Goal: Task Accomplishment & Management: Complete application form

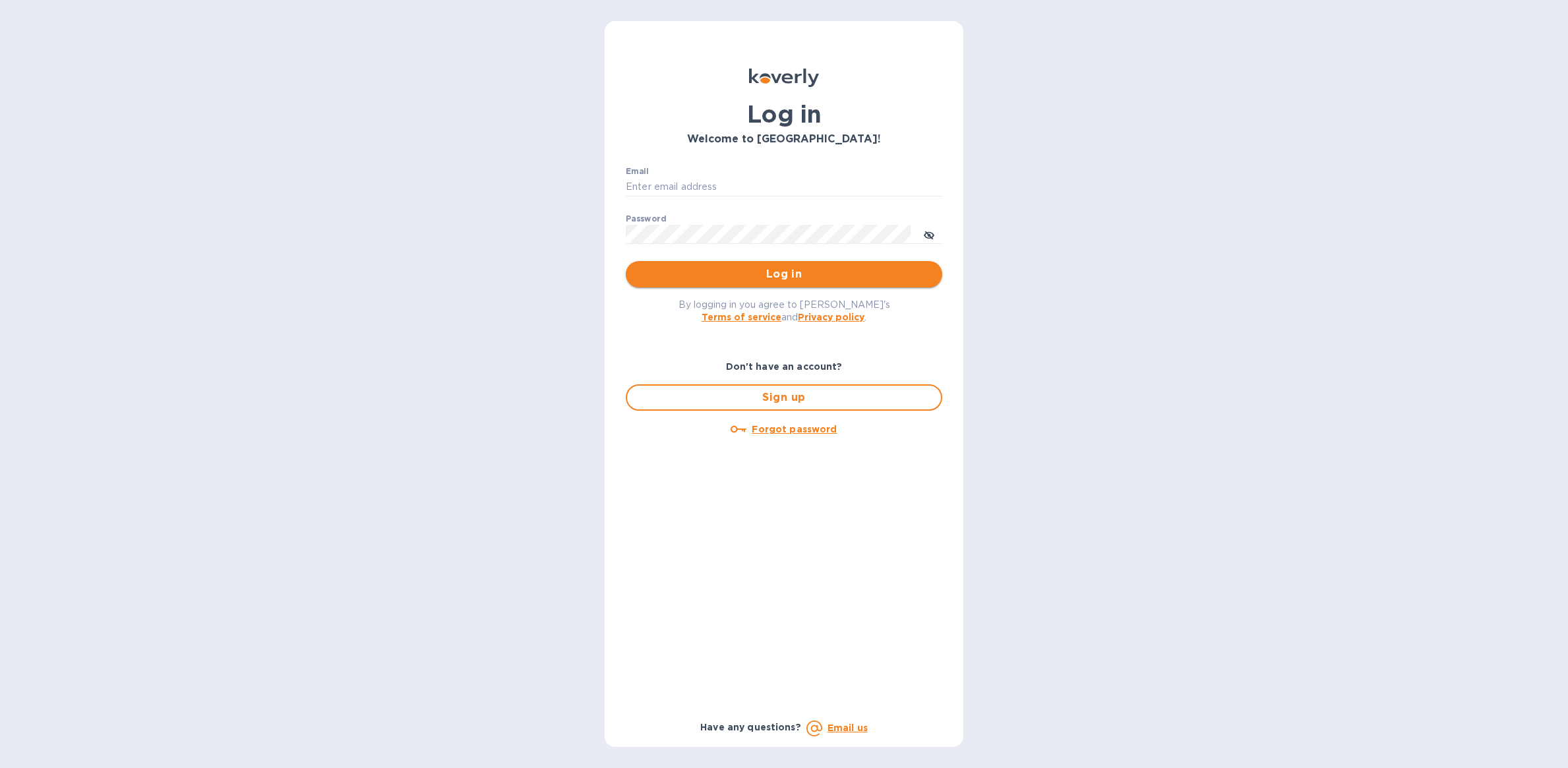
type input "[PERSON_NAME][EMAIL_ADDRESS][DOMAIN_NAME]"
click at [744, 272] on span "Log in" at bounding box center [784, 274] width 295 height 16
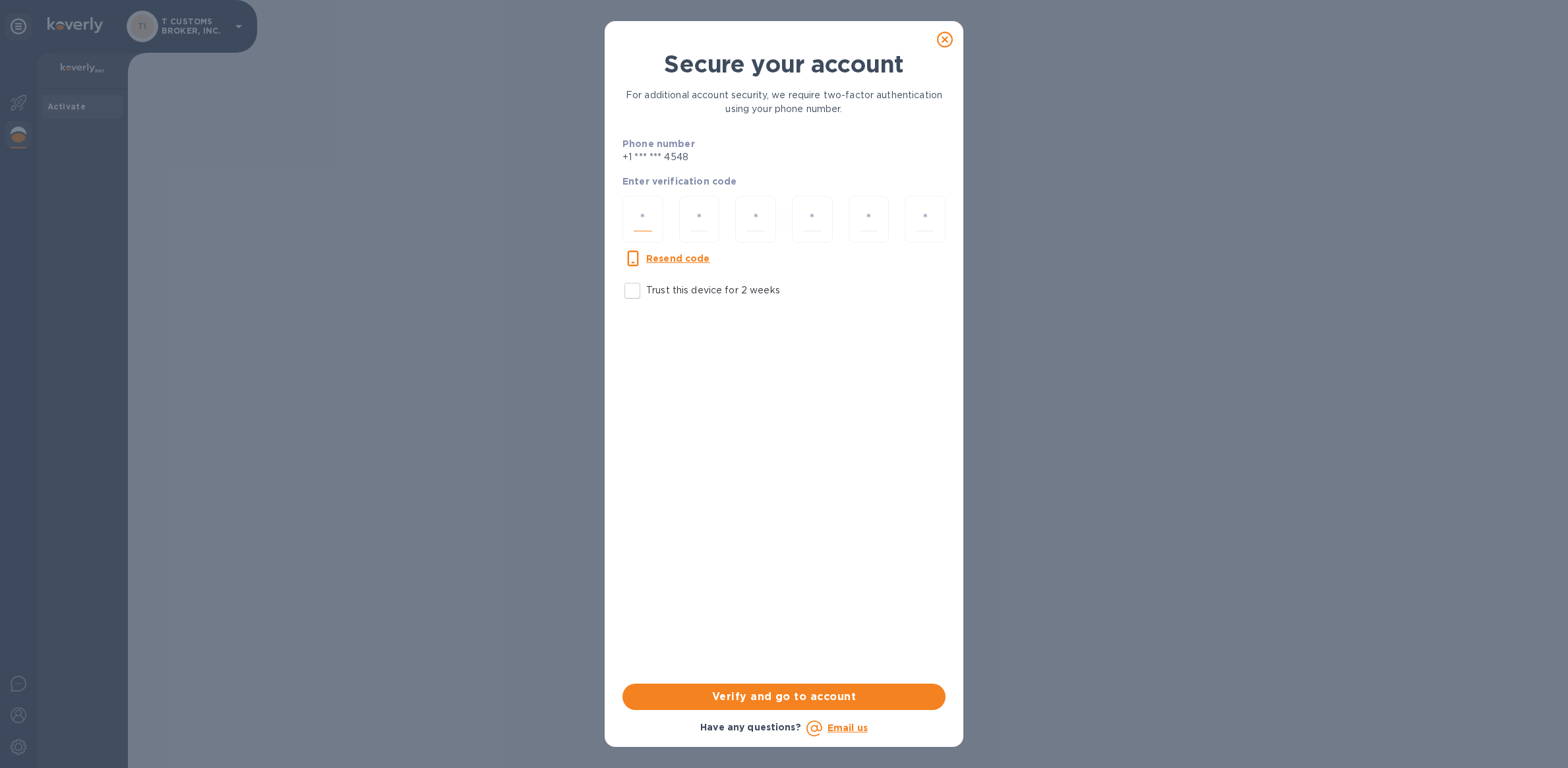
click at [641, 219] on input "number" at bounding box center [643, 219] width 19 height 24
type input "8"
type input "7"
type input "2"
type input "1"
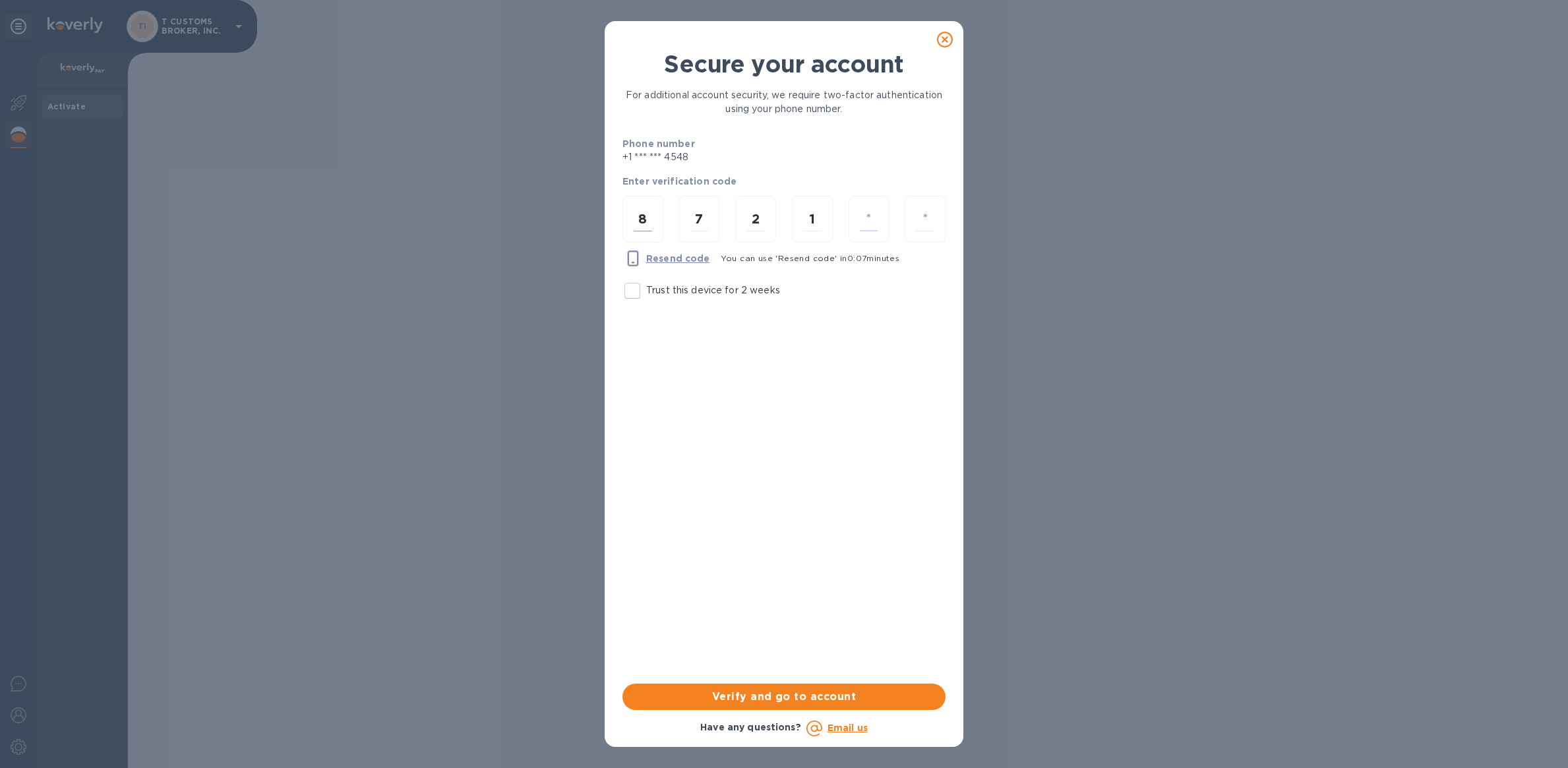
type input "2"
type input "7"
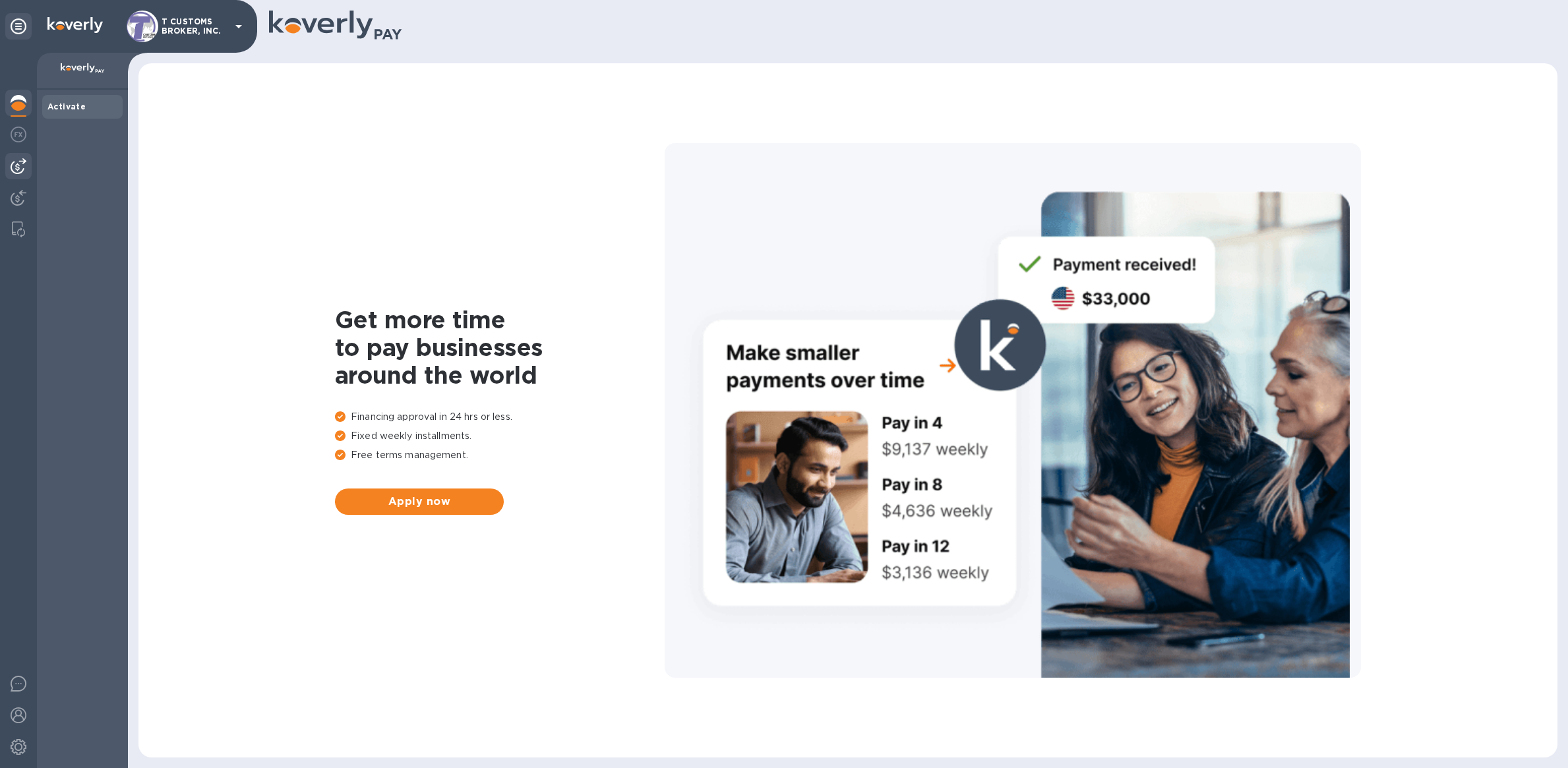
click at [11, 167] on img at bounding box center [19, 166] width 16 height 16
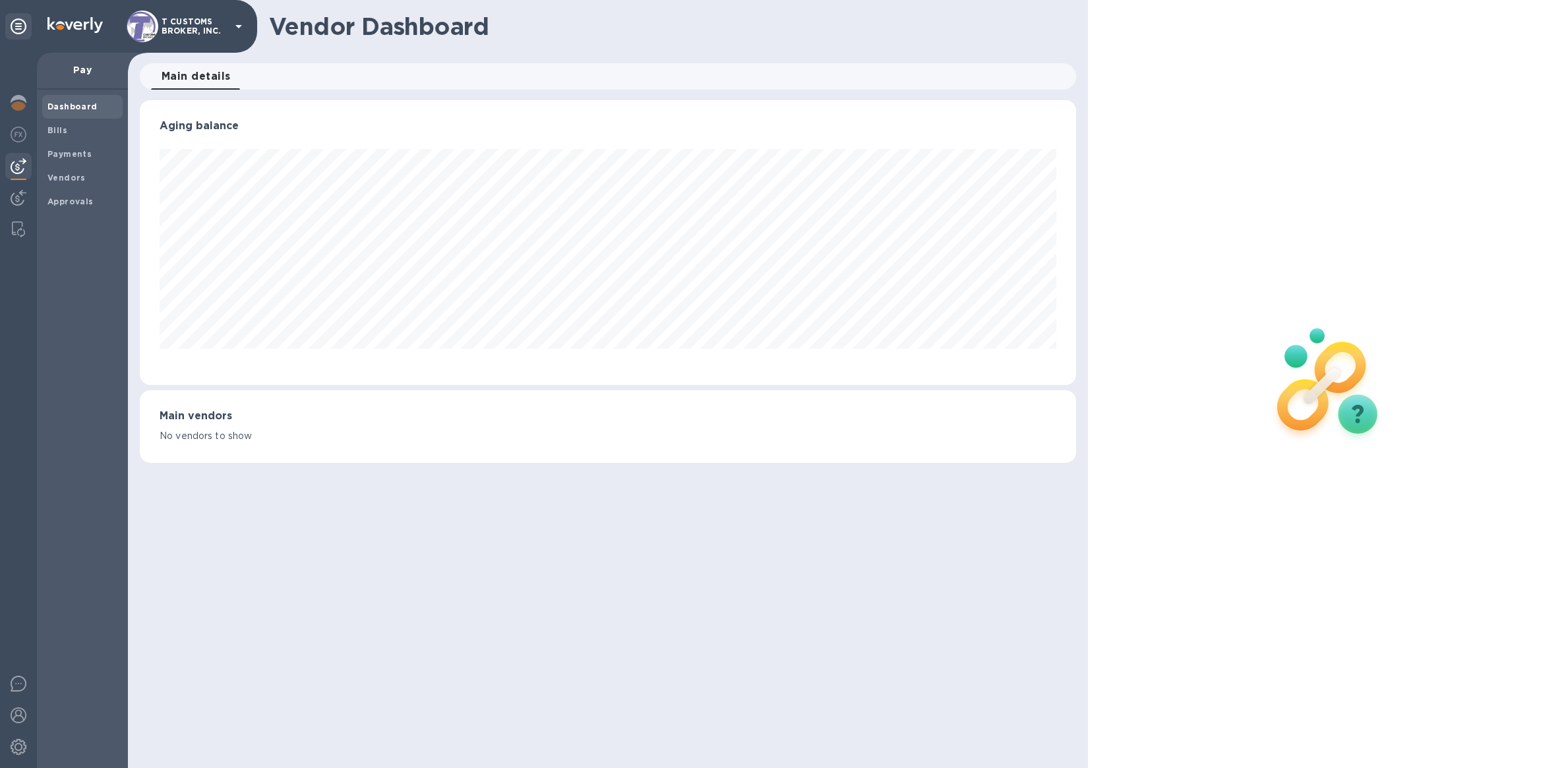
scroll to position [285, 937]
click at [91, 126] on span "Bills" at bounding box center [83, 130] width 70 height 13
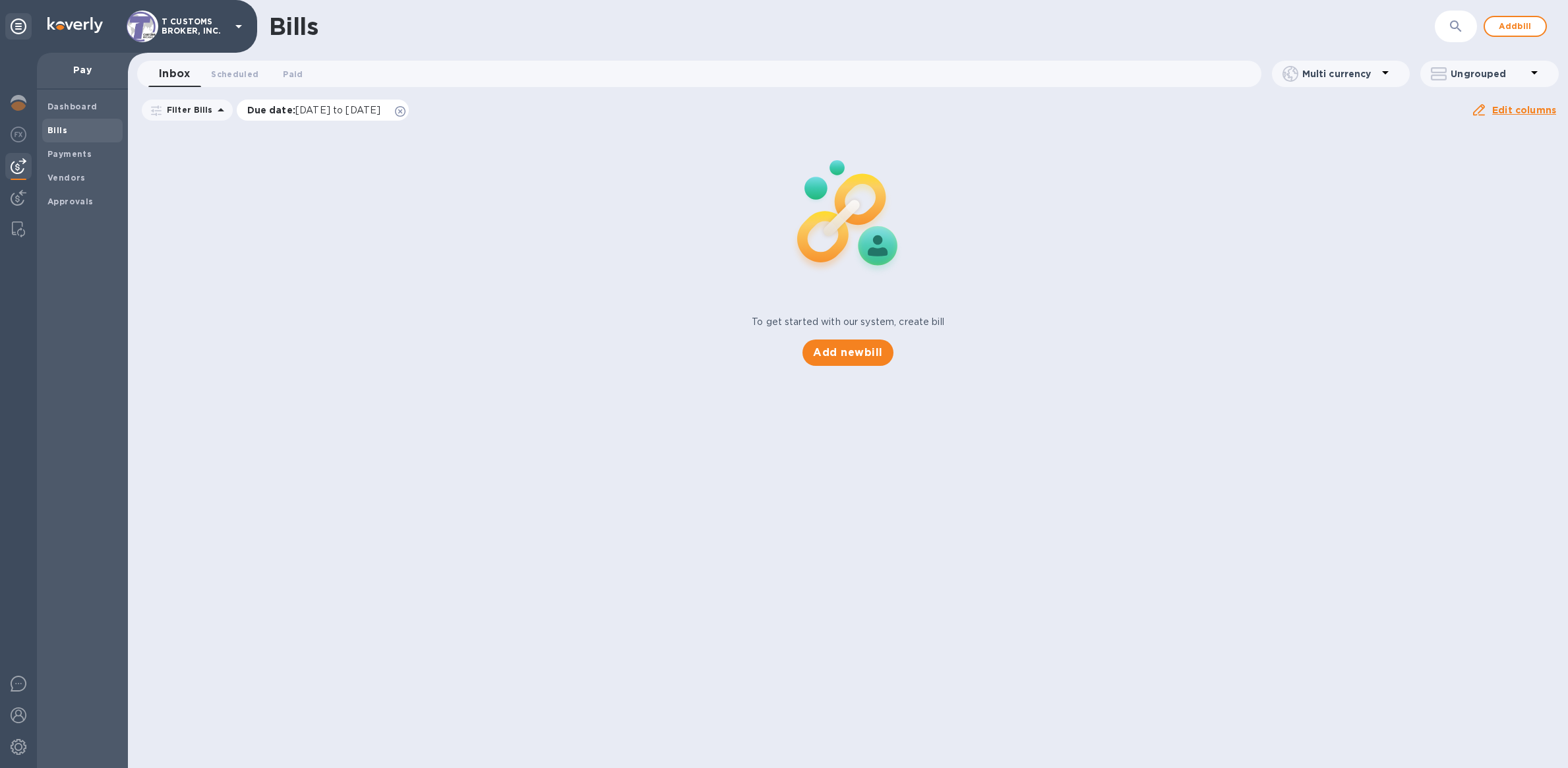
click at [405, 115] on icon at bounding box center [400, 111] width 11 height 11
click at [1455, 31] on icon "button" at bounding box center [1456, 26] width 16 height 16
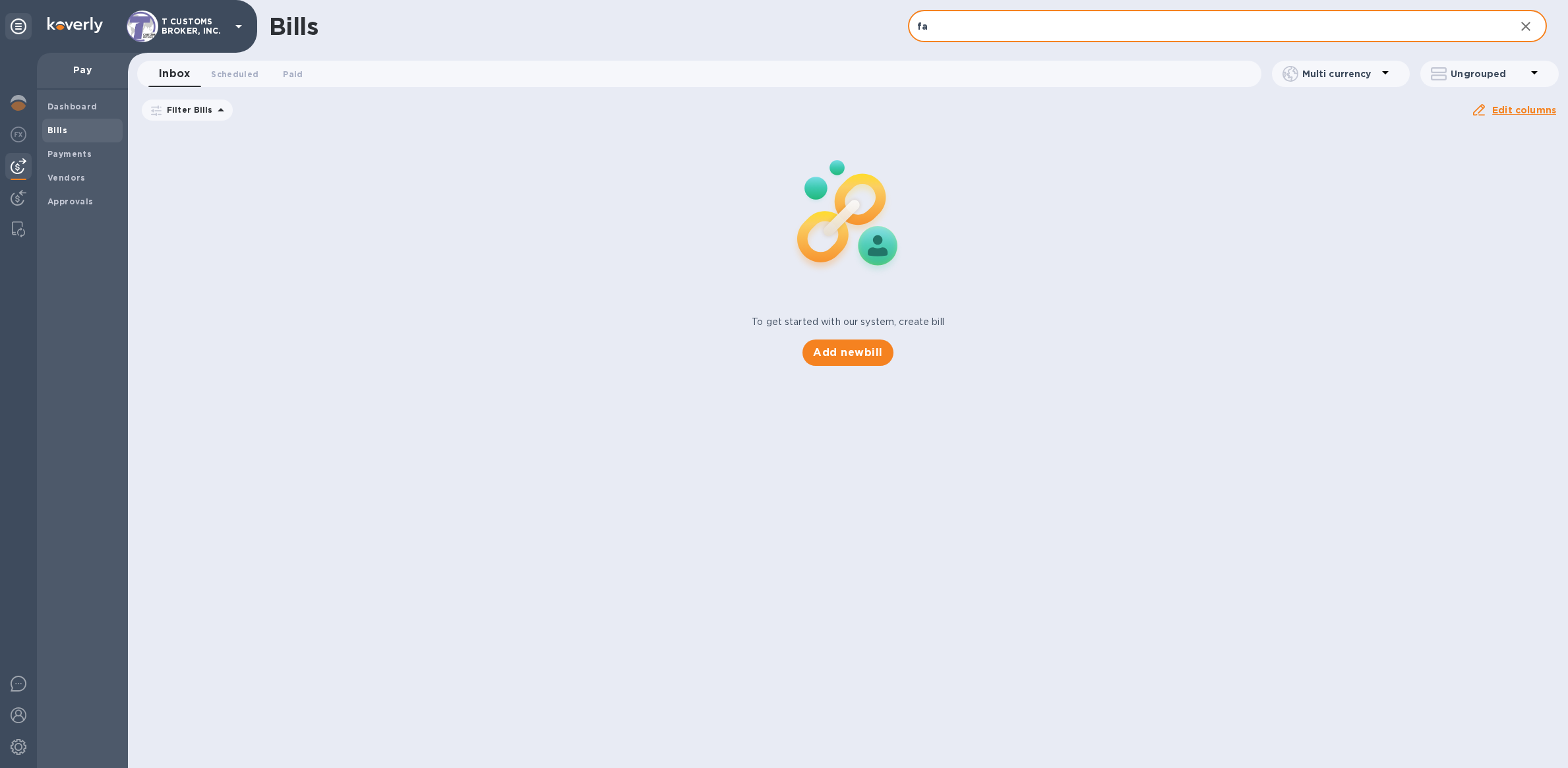
type input "f"
type input "raft"
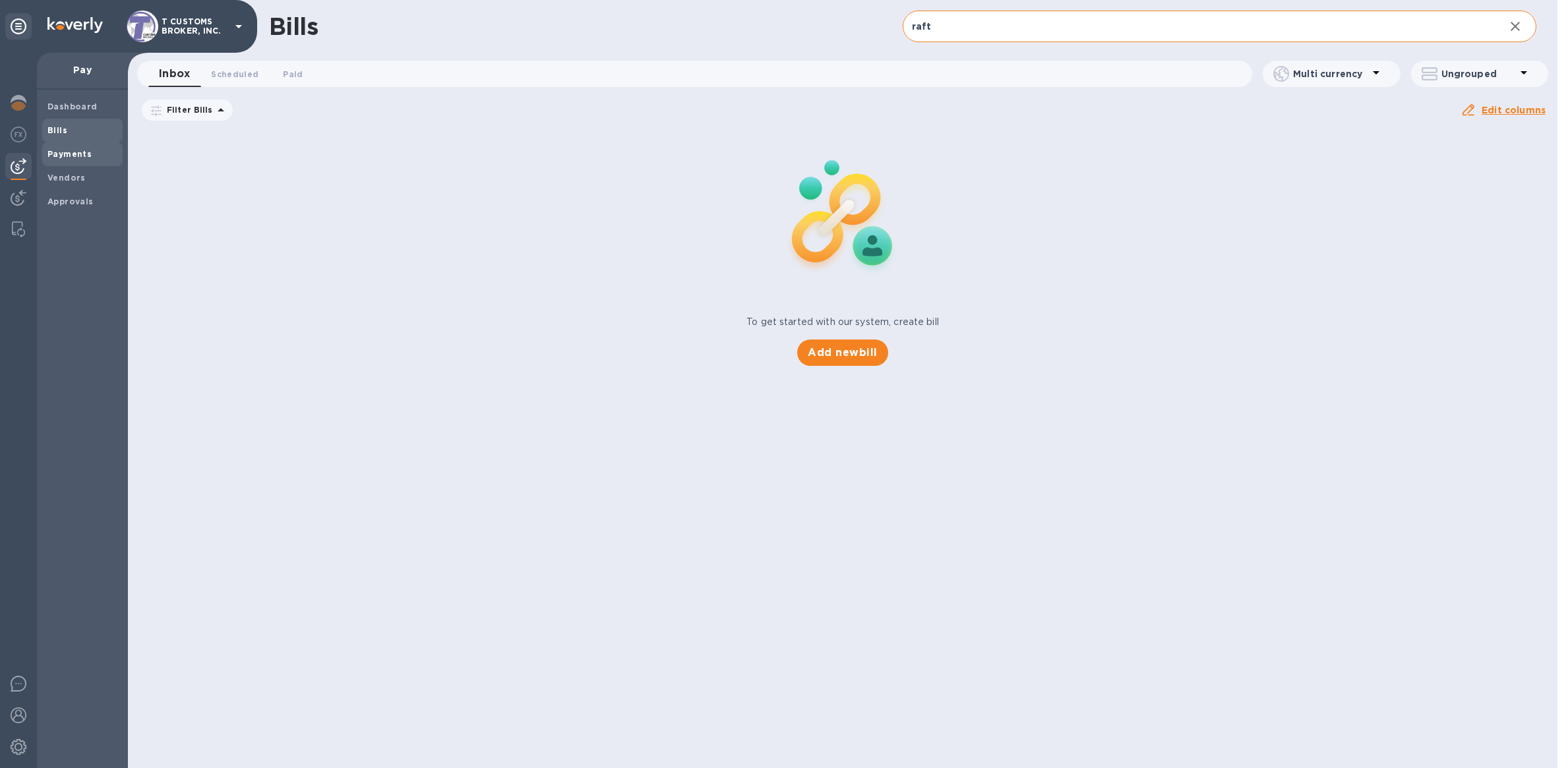
click at [83, 154] on b "Payments" at bounding box center [70, 154] width 44 height 10
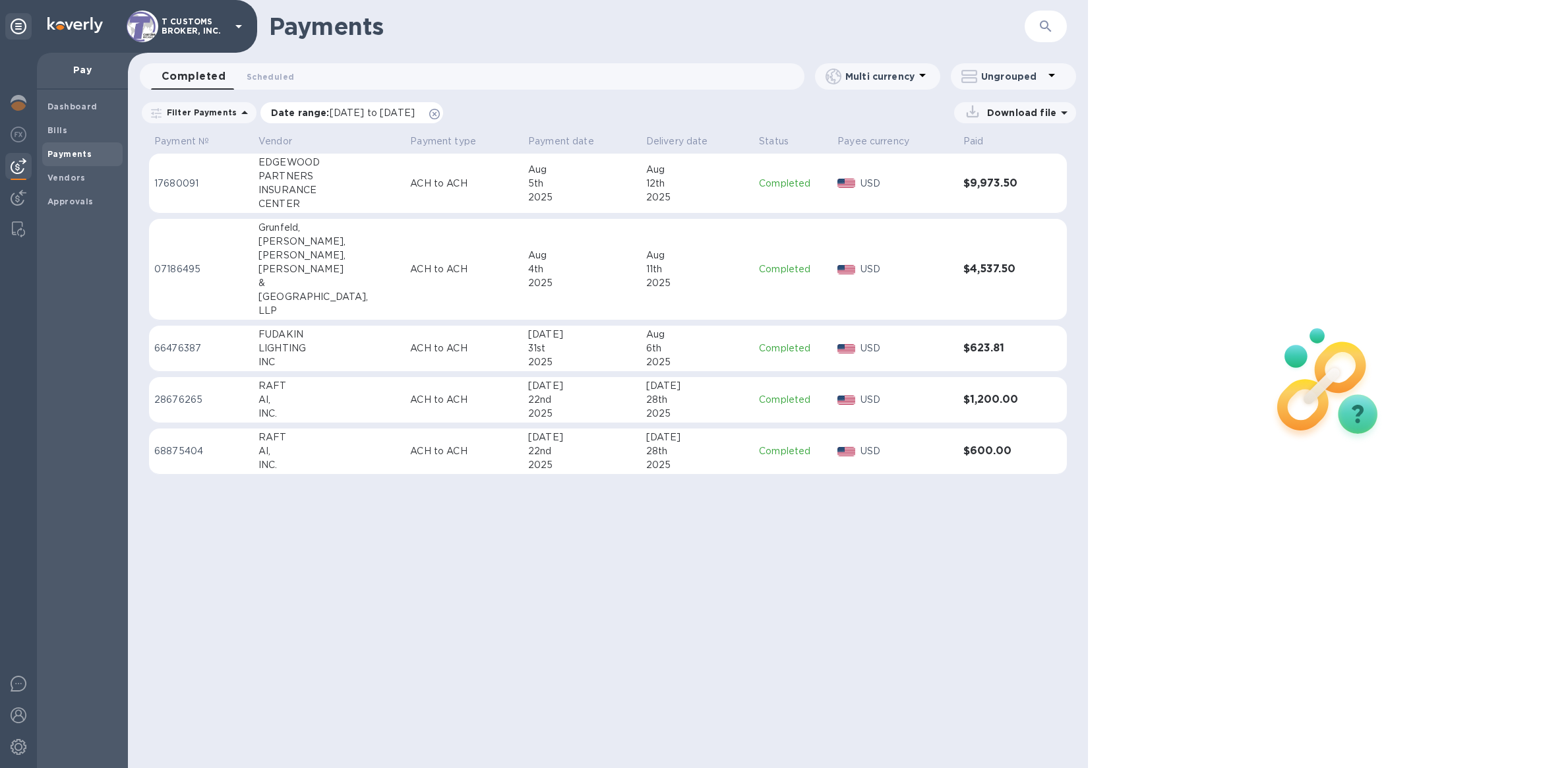
click at [440, 114] on icon at bounding box center [434, 114] width 11 height 11
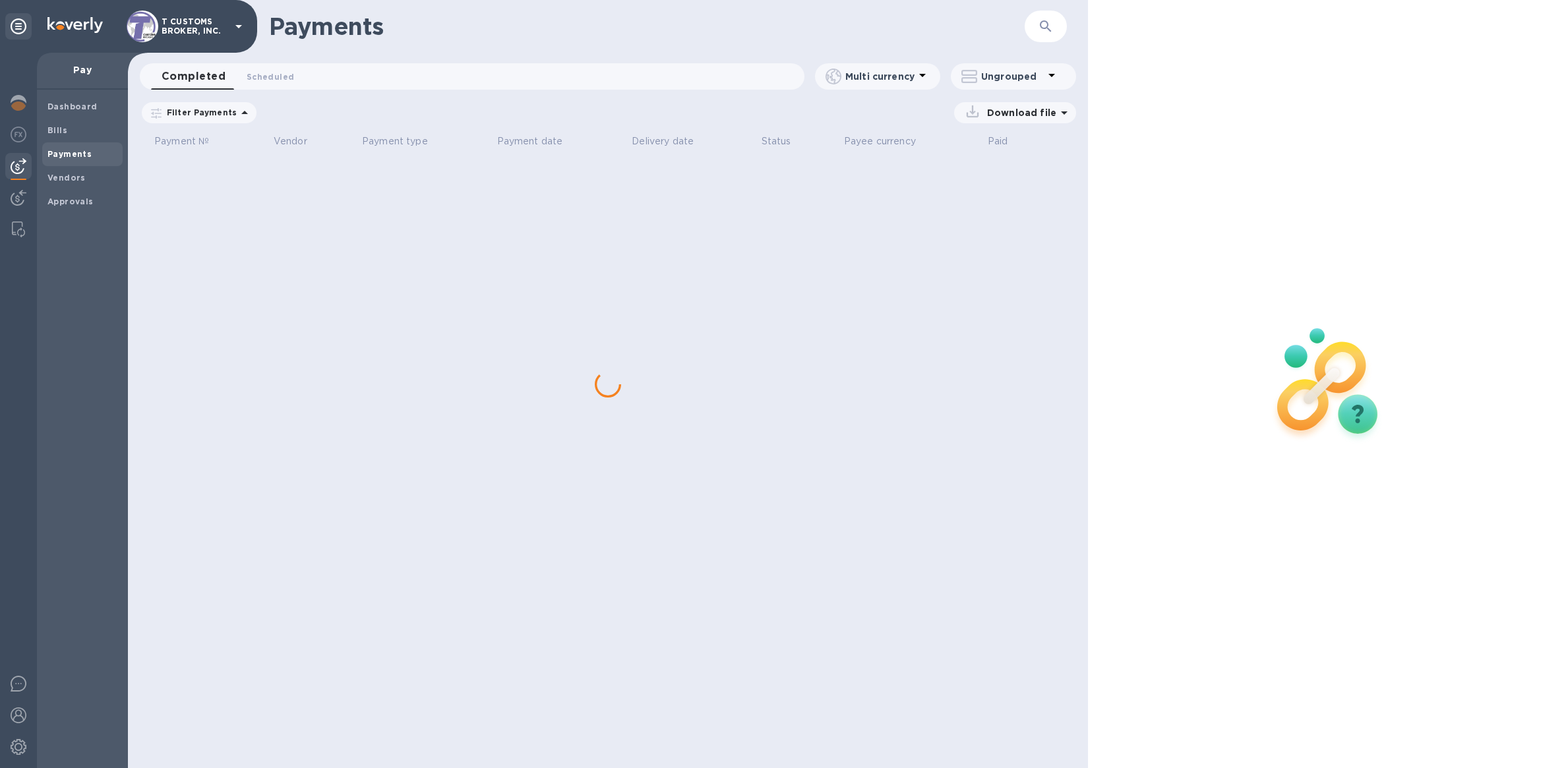
click at [510, 83] on div "Completed 0 Scheduled 0" at bounding box center [478, 76] width 653 height 26
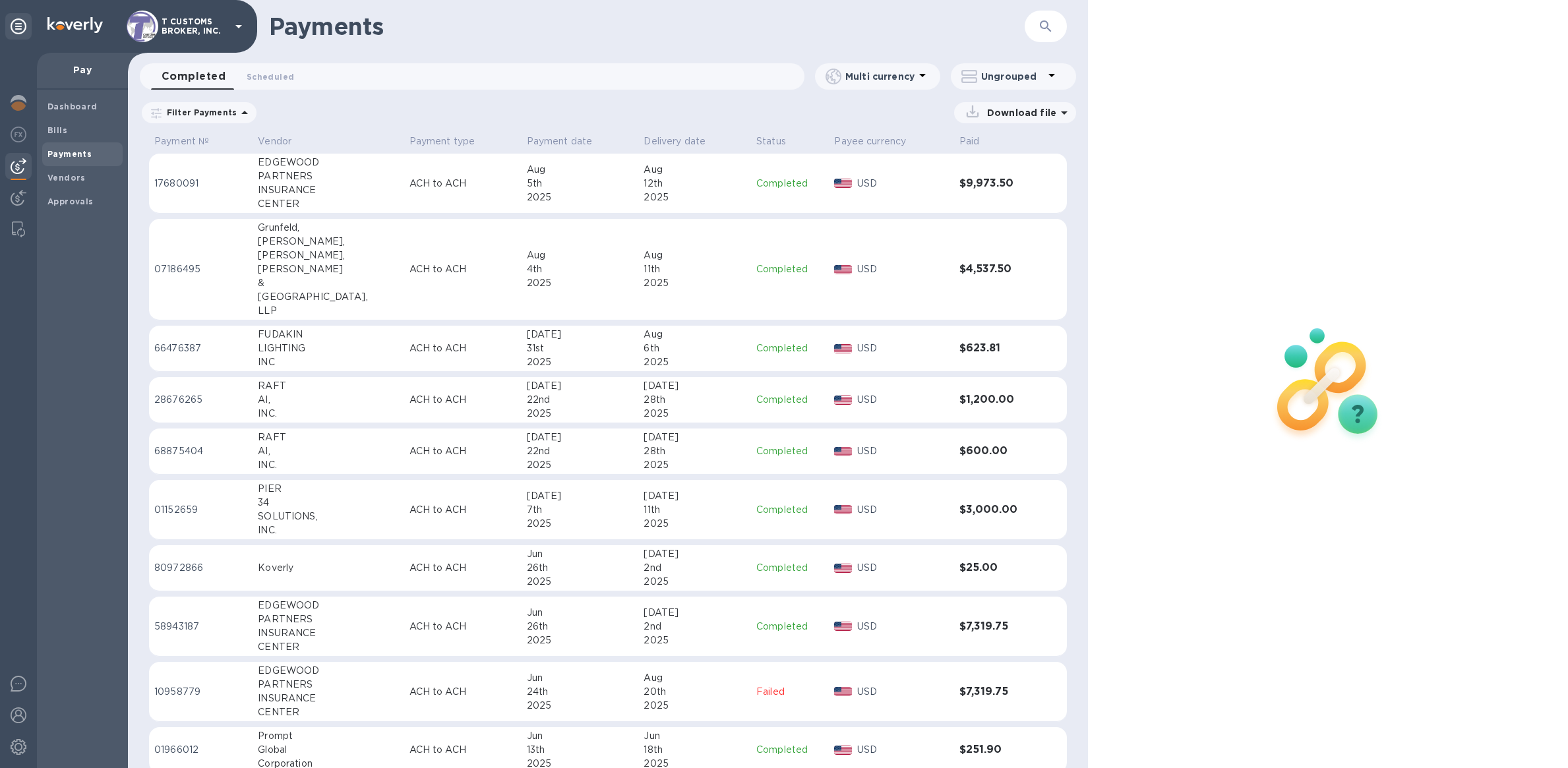
click at [1039, 29] on icon "button" at bounding box center [1046, 26] width 16 height 16
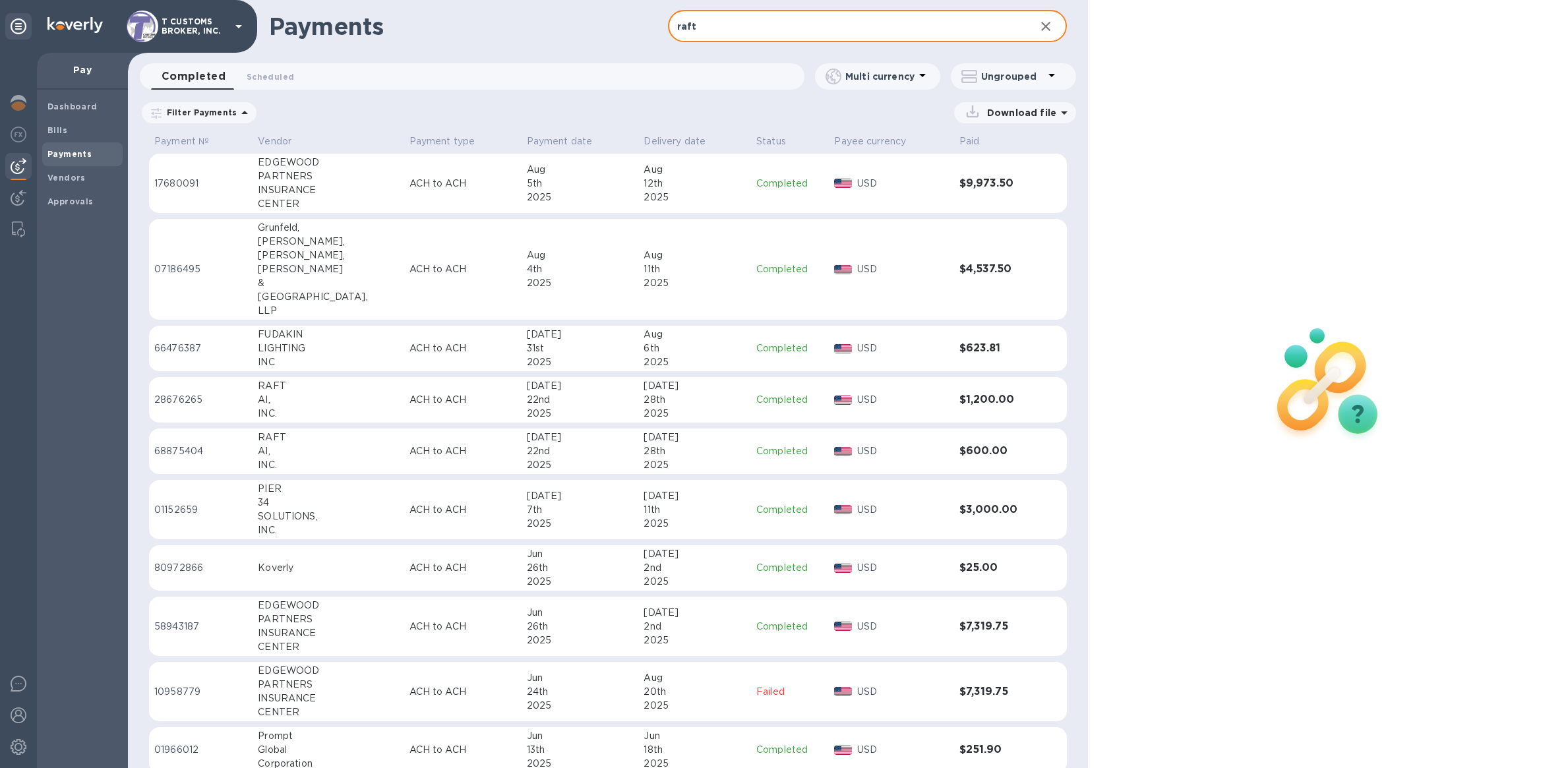
type input "raft"
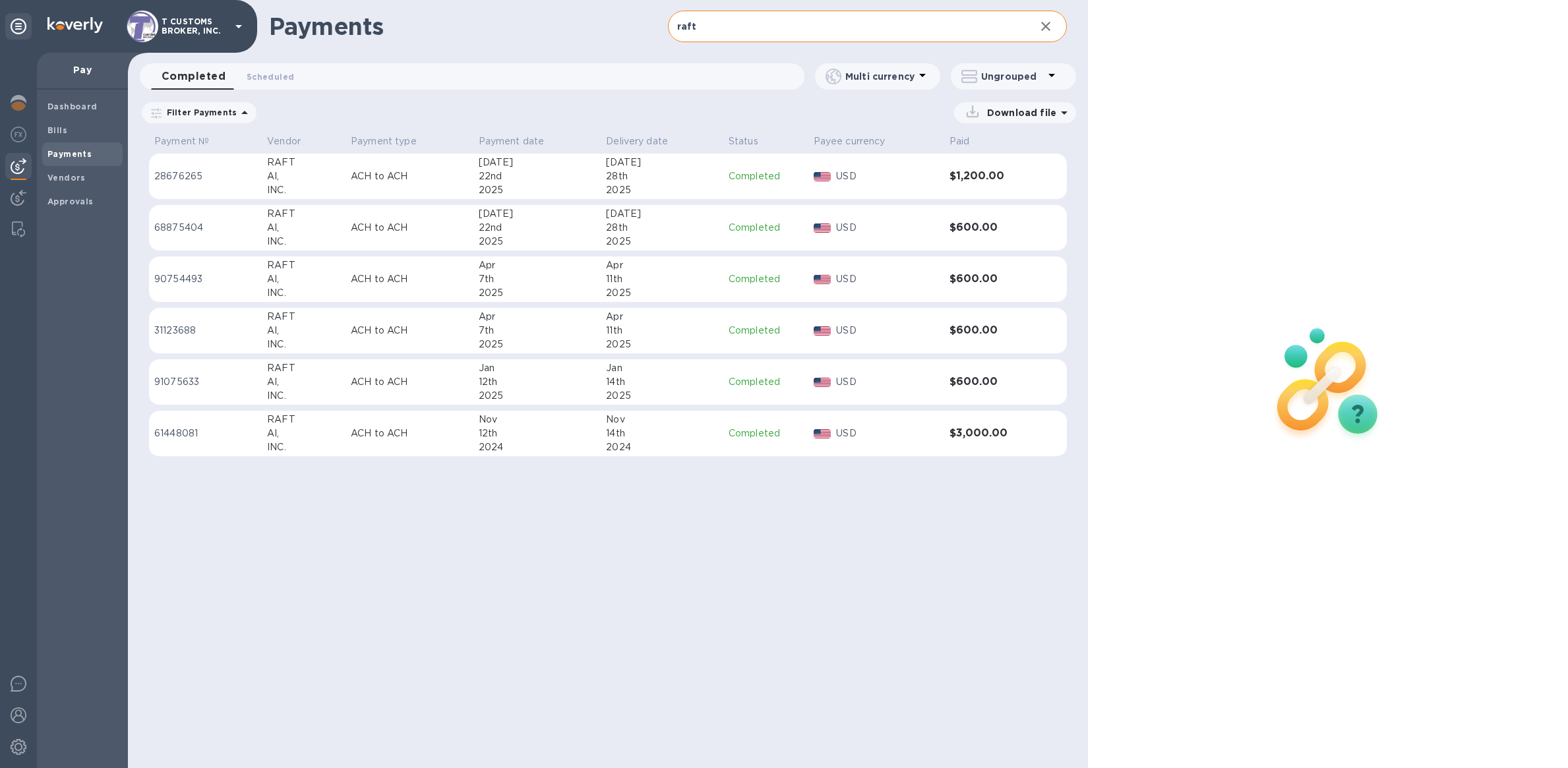
click at [671, 190] on div "2025" at bounding box center [662, 190] width 112 height 14
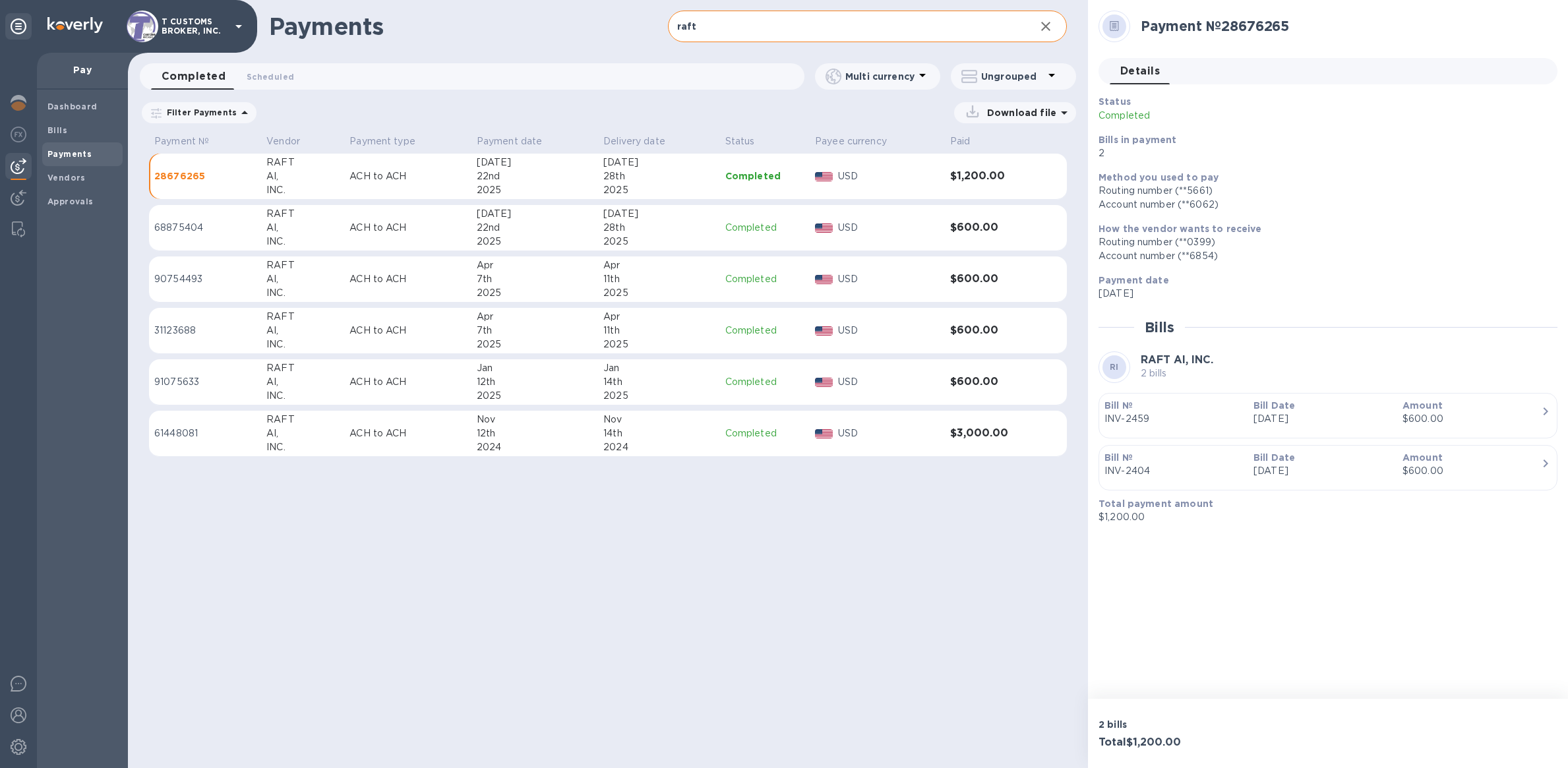
click at [676, 225] on div "28th" at bounding box center [658, 227] width 111 height 14
click at [861, 288] on div "USD" at bounding box center [889, 279] width 107 height 19
click at [874, 171] on p "USD" at bounding box center [889, 176] width 101 height 14
click at [65, 133] on b "Bills" at bounding box center [58, 130] width 20 height 10
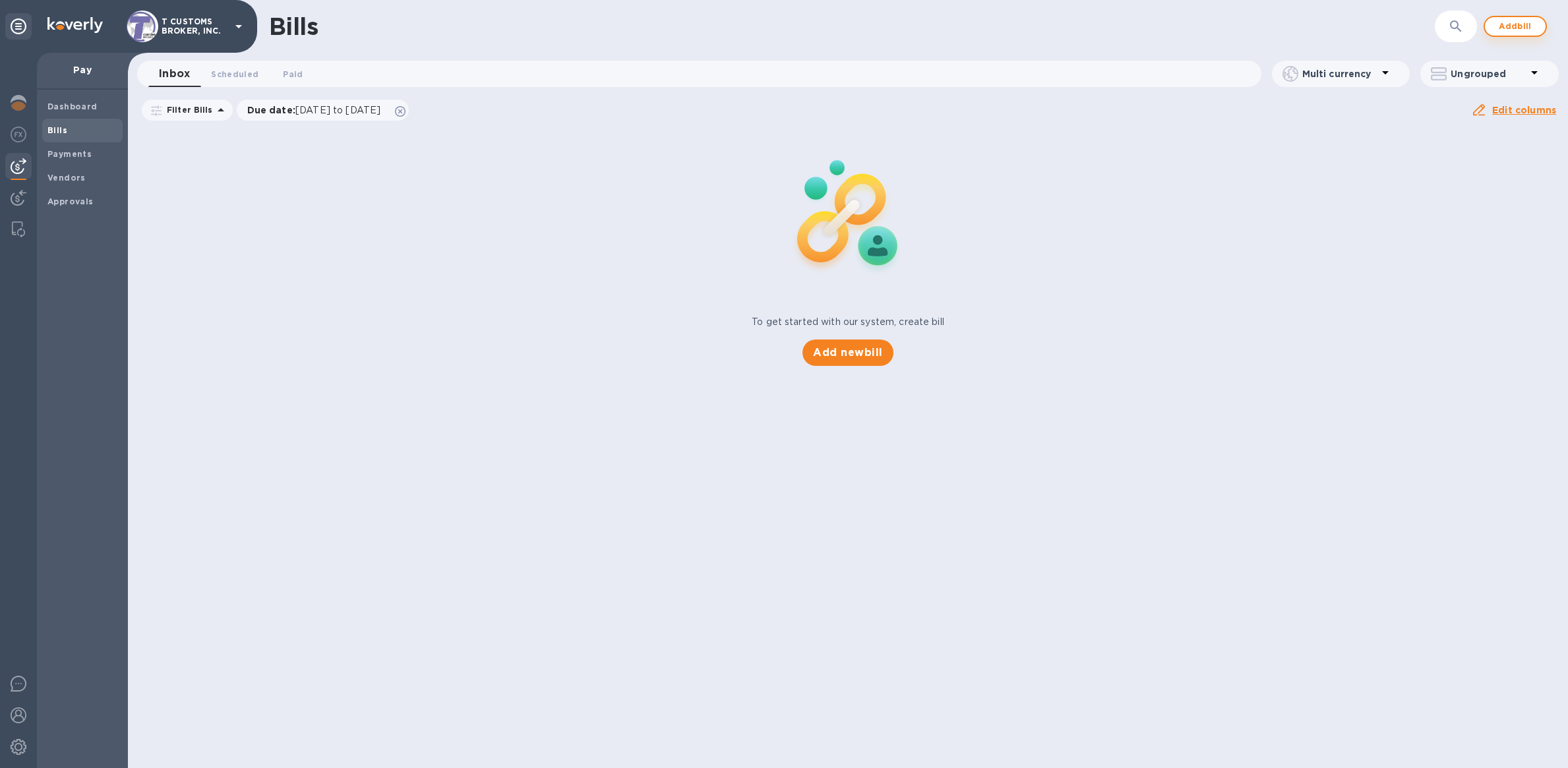
click at [1513, 27] on span "Add bill" at bounding box center [1514, 26] width 39 height 16
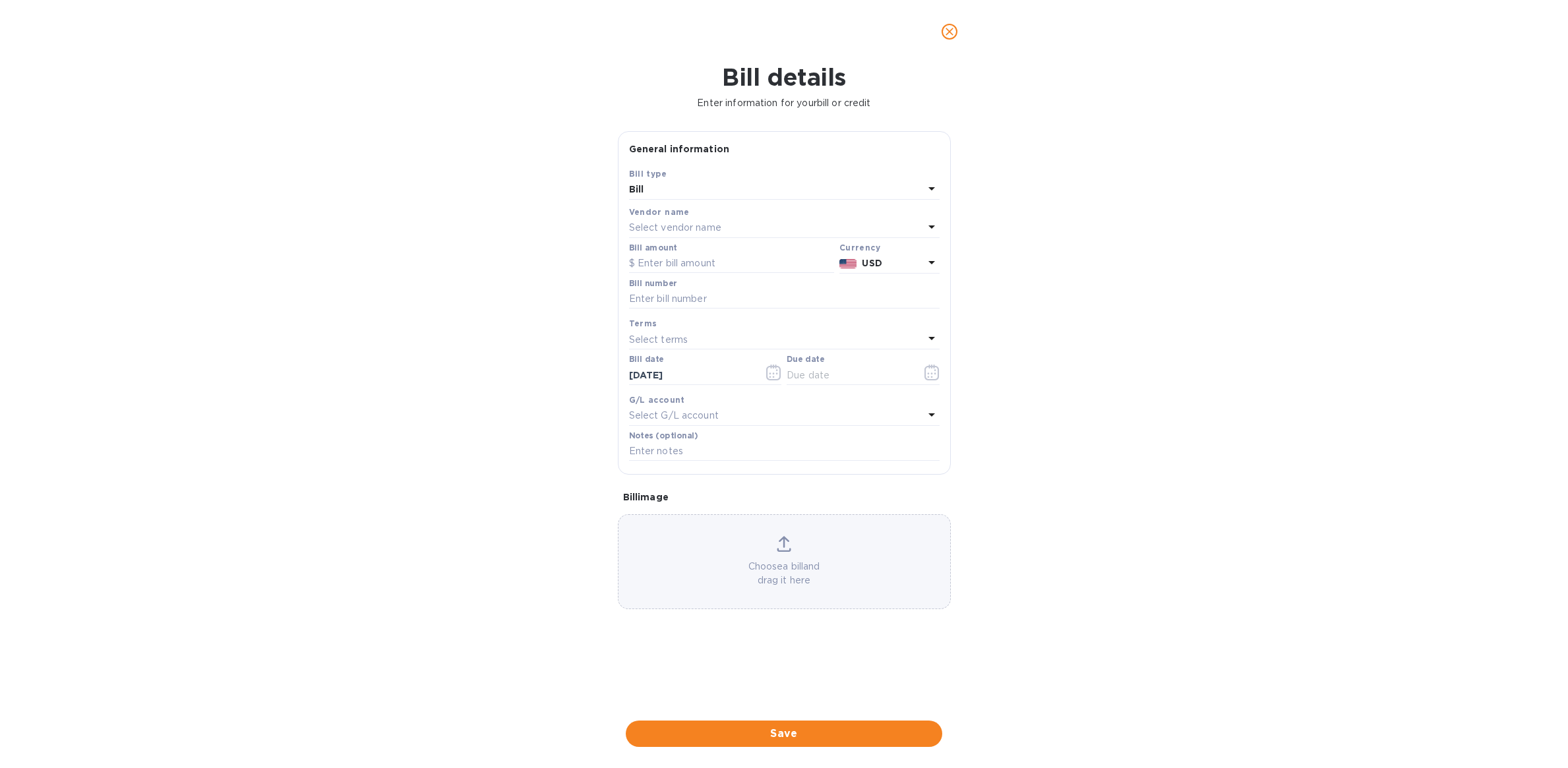
click at [699, 222] on p "Select vendor name" at bounding box center [675, 227] width 92 height 14
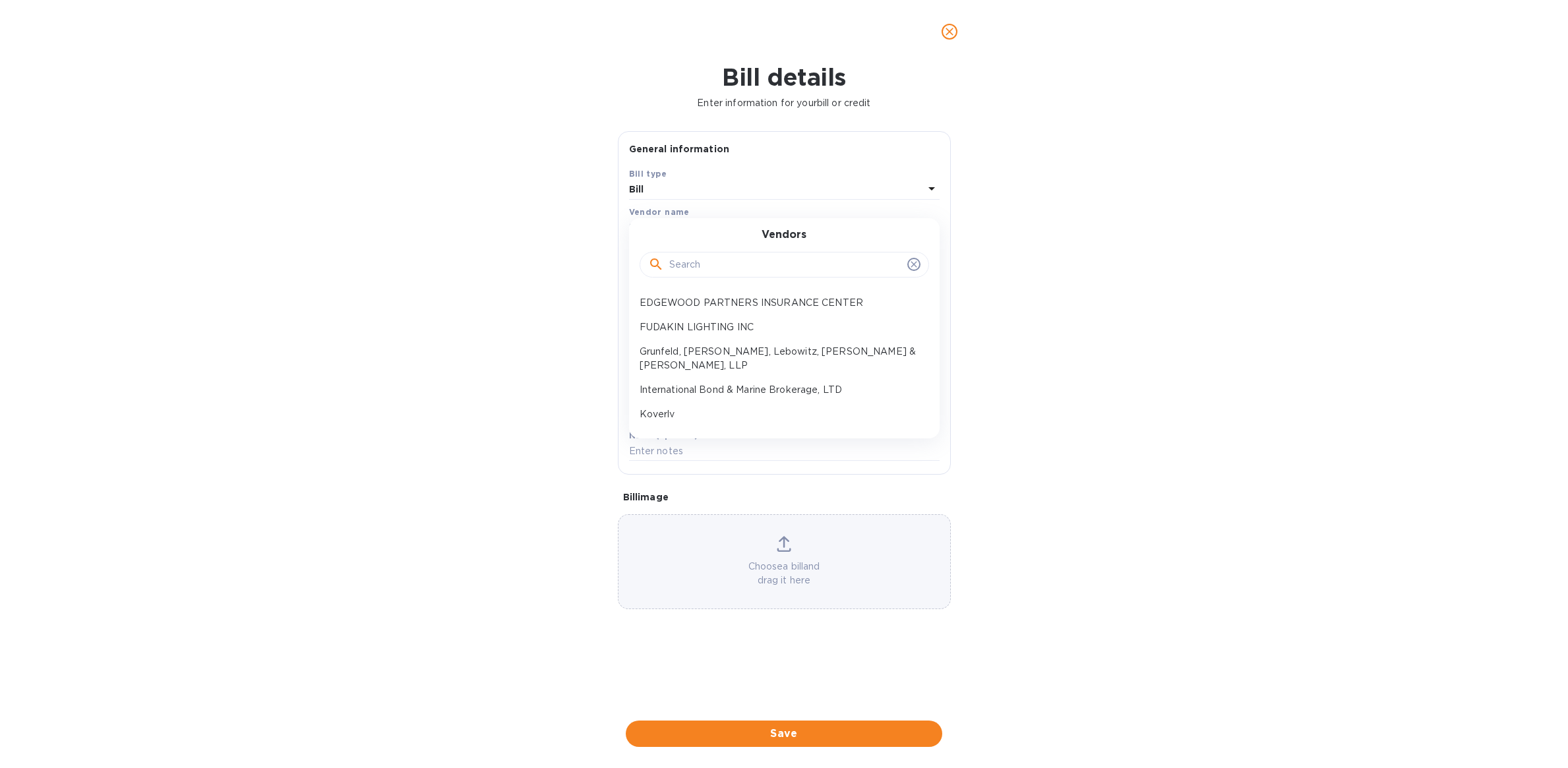
click at [704, 275] on input "text" at bounding box center [785, 265] width 233 height 20
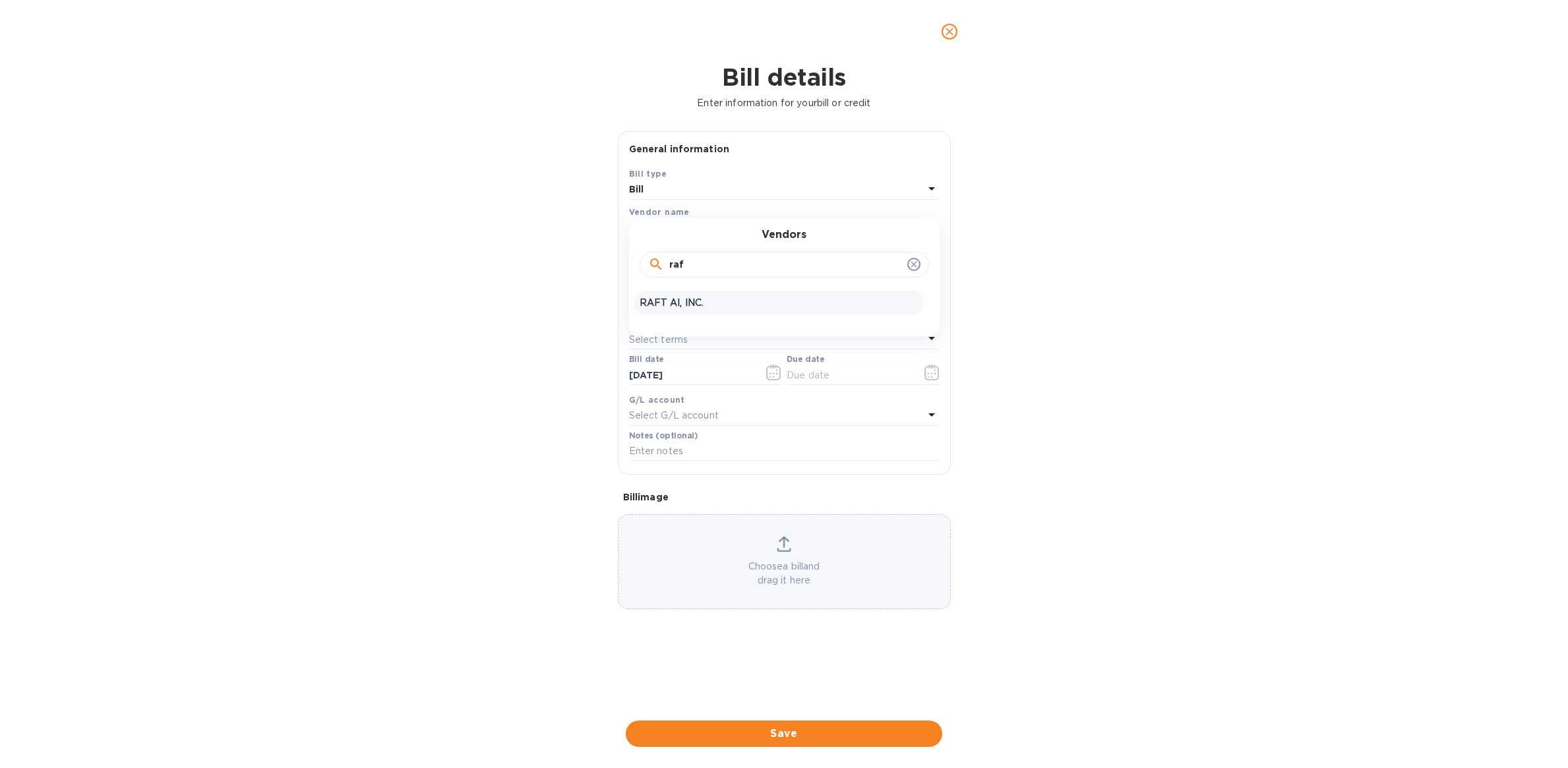
type input "raf"
click at [708, 304] on p "RAFT AI, INC." at bounding box center [779, 302] width 279 height 14
click at [709, 260] on input "text" at bounding box center [731, 264] width 205 height 20
type input "600.00"
click at [709, 298] on input "text" at bounding box center [784, 299] width 310 height 20
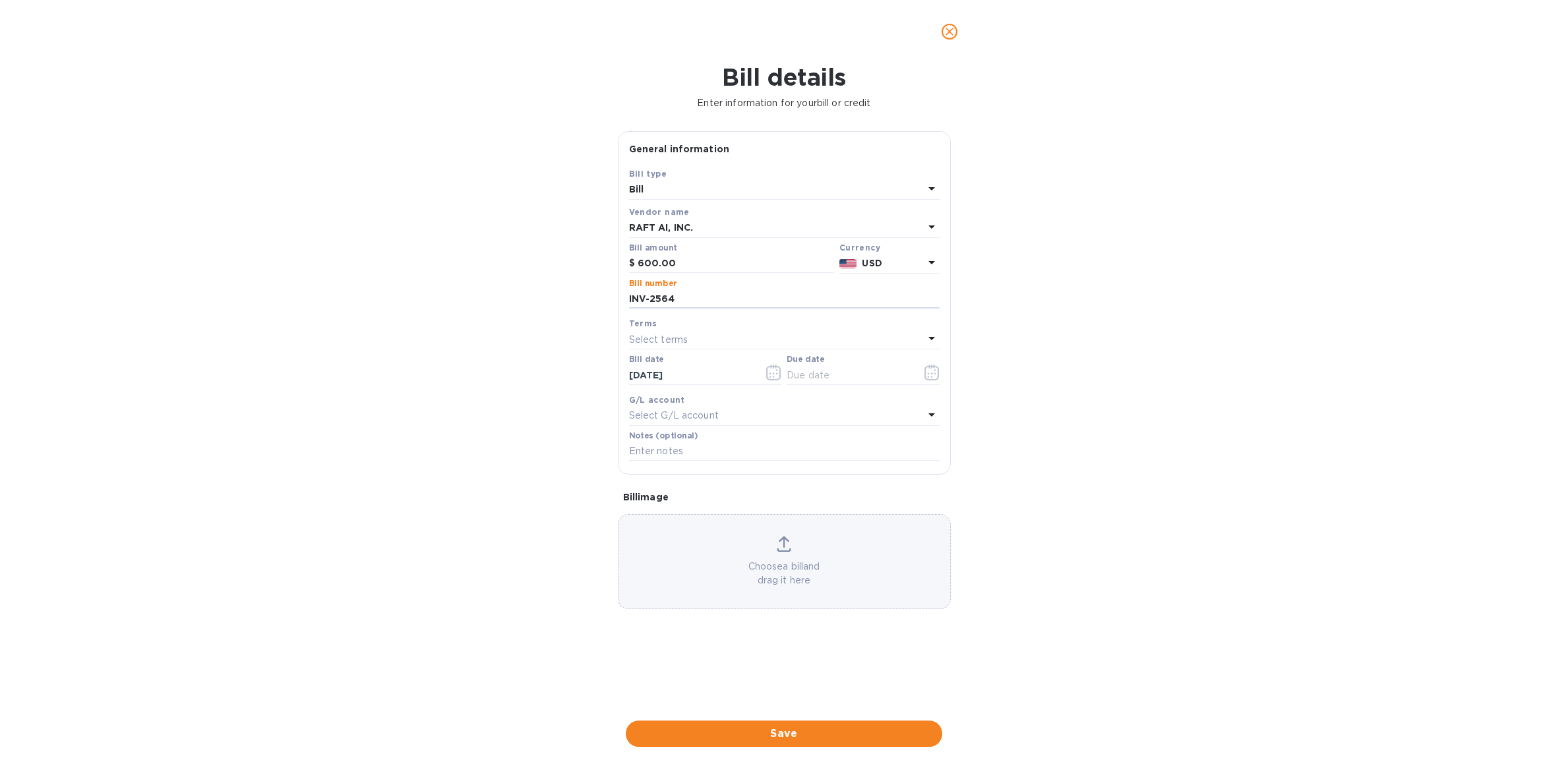
type input "INV-2564"
click at [711, 331] on div "Select terms" at bounding box center [776, 339] width 295 height 19
click at [701, 513] on p "COD" at bounding box center [779, 512] width 279 height 14
type input "[DATE]"
click at [695, 367] on input "[DATE]" at bounding box center [691, 375] width 125 height 20
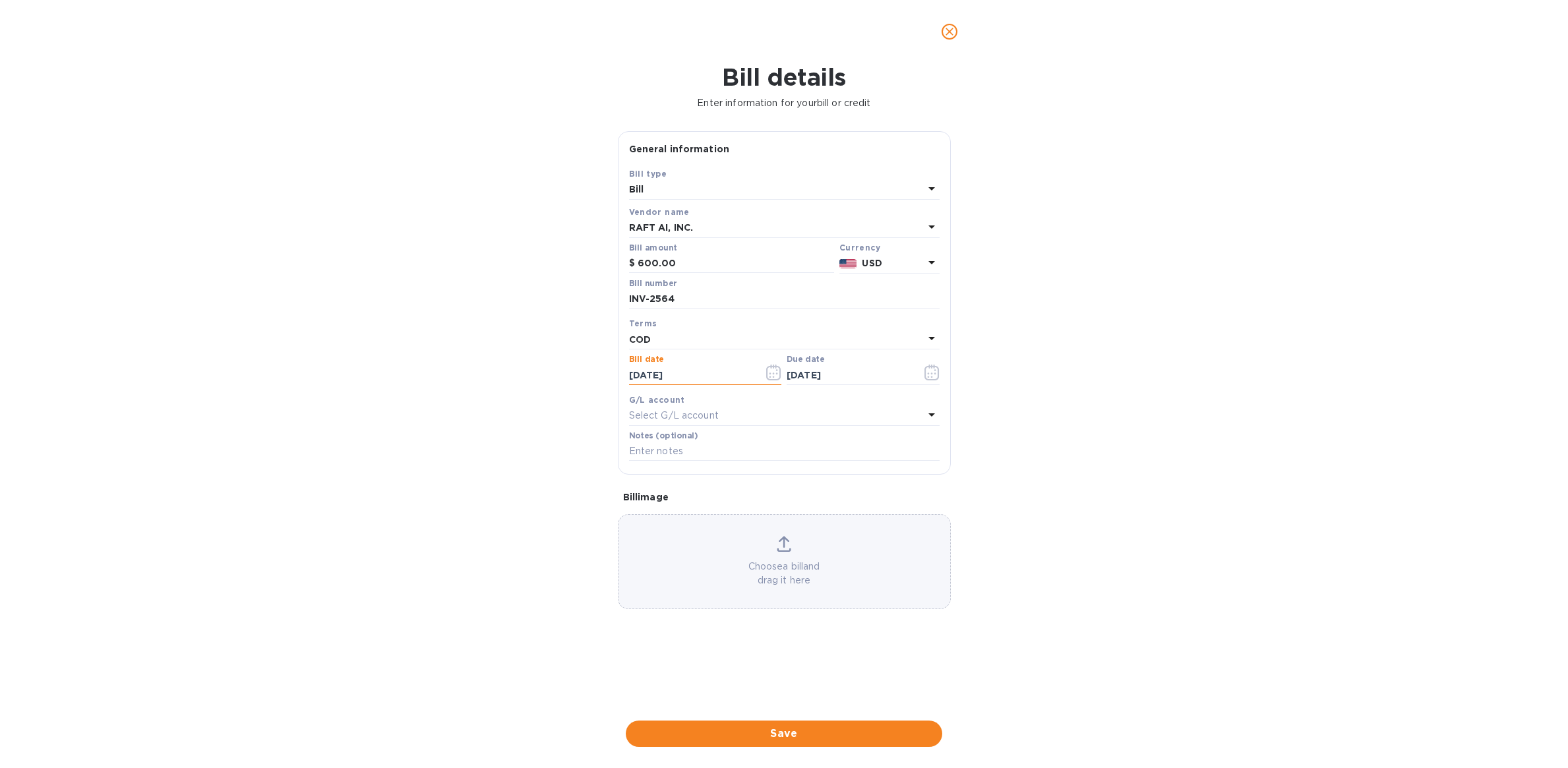
drag, startPoint x: 693, startPoint y: 375, endPoint x: 607, endPoint y: 369, distance: 86.2
click at [607, 369] on div "Bill details Enter information for your bill or credit General information Save…" at bounding box center [784, 416] width 1568 height 705
click at [698, 377] on input "[DATE]" at bounding box center [691, 375] width 125 height 20
drag, startPoint x: 701, startPoint y: 378, endPoint x: 579, endPoint y: 376, distance: 122.0
click at [579, 376] on div "Bill details Enter information for your bill or credit General information Save…" at bounding box center [784, 416] width 1568 height 705
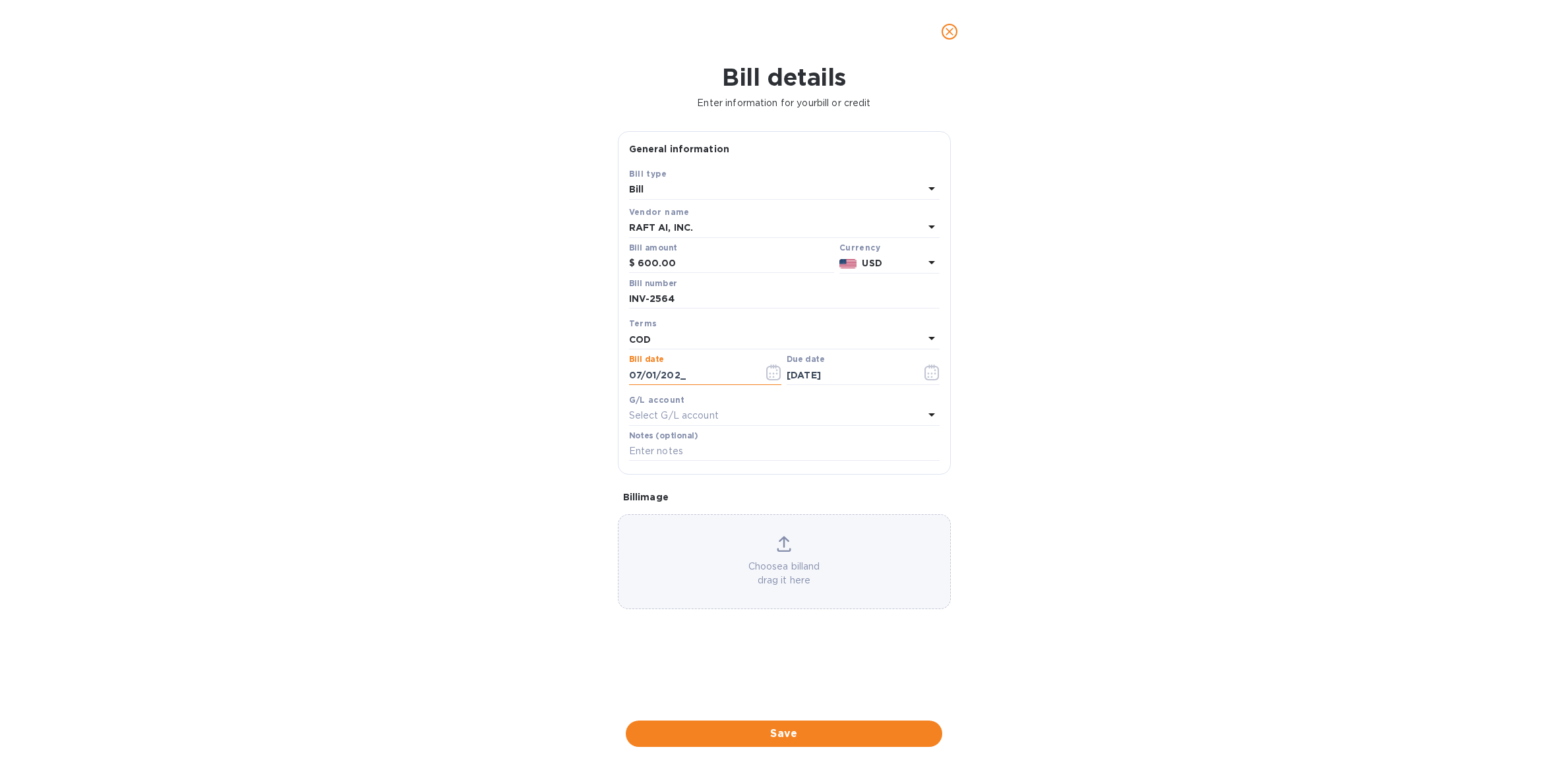
type input "[DATE]"
click at [812, 379] on input "[DATE]" at bounding box center [849, 375] width 125 height 20
click at [815, 379] on input "[DATE]" at bounding box center [849, 375] width 125 height 20
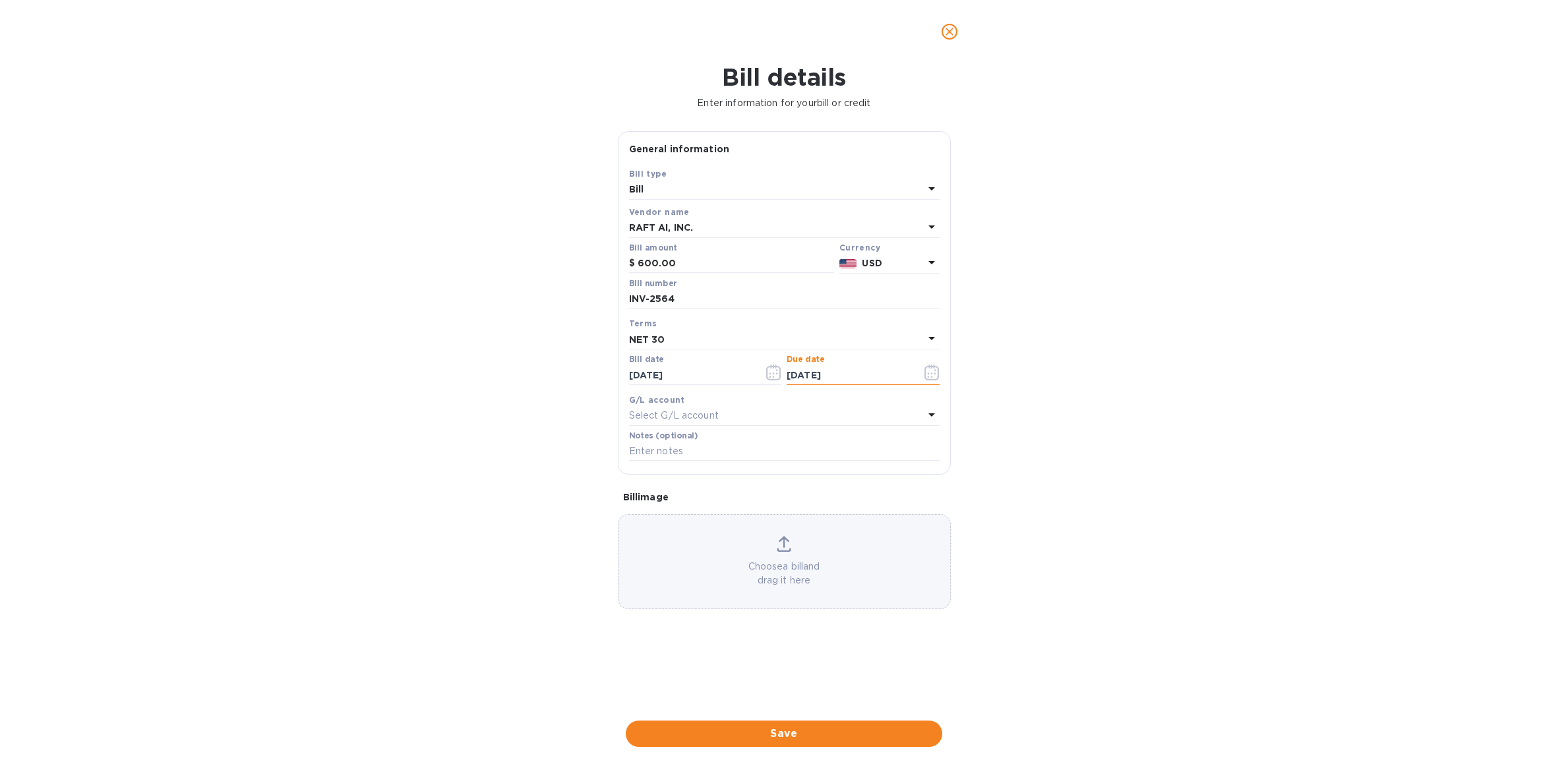
type input "[DATE]"
click at [749, 413] on div "Select G/L account" at bounding box center [776, 416] width 295 height 19
click at [1139, 439] on div "Bill details Enter information for your bill or credit General information Save…" at bounding box center [784, 416] width 1568 height 705
click at [767, 560] on p "Choose a bill and drag it here" at bounding box center [784, 573] width 332 height 28
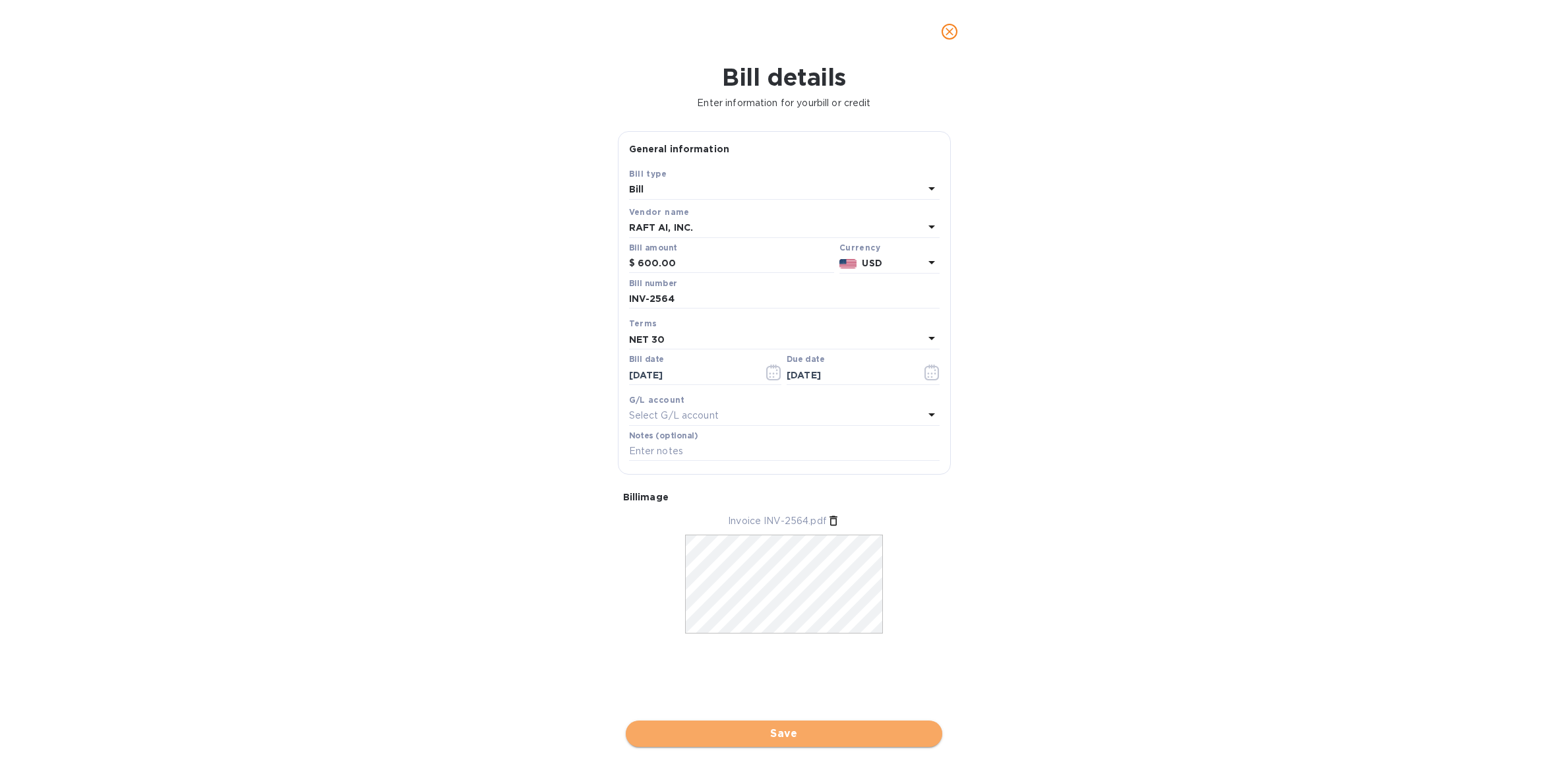
click at [846, 735] on span "Save" at bounding box center [784, 734] width 295 height 16
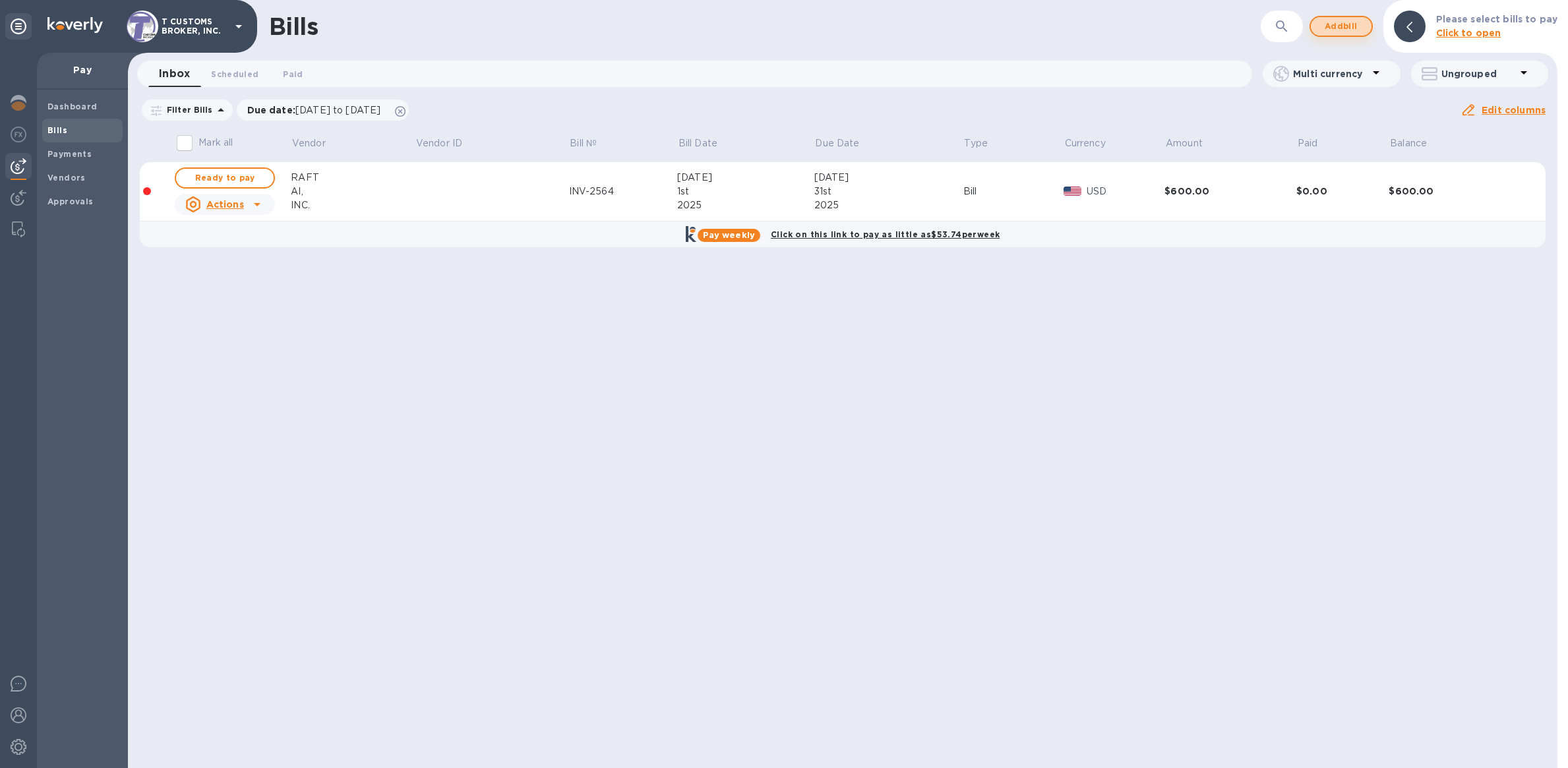
click at [1338, 26] on span "Add bill" at bounding box center [1340, 26] width 39 height 16
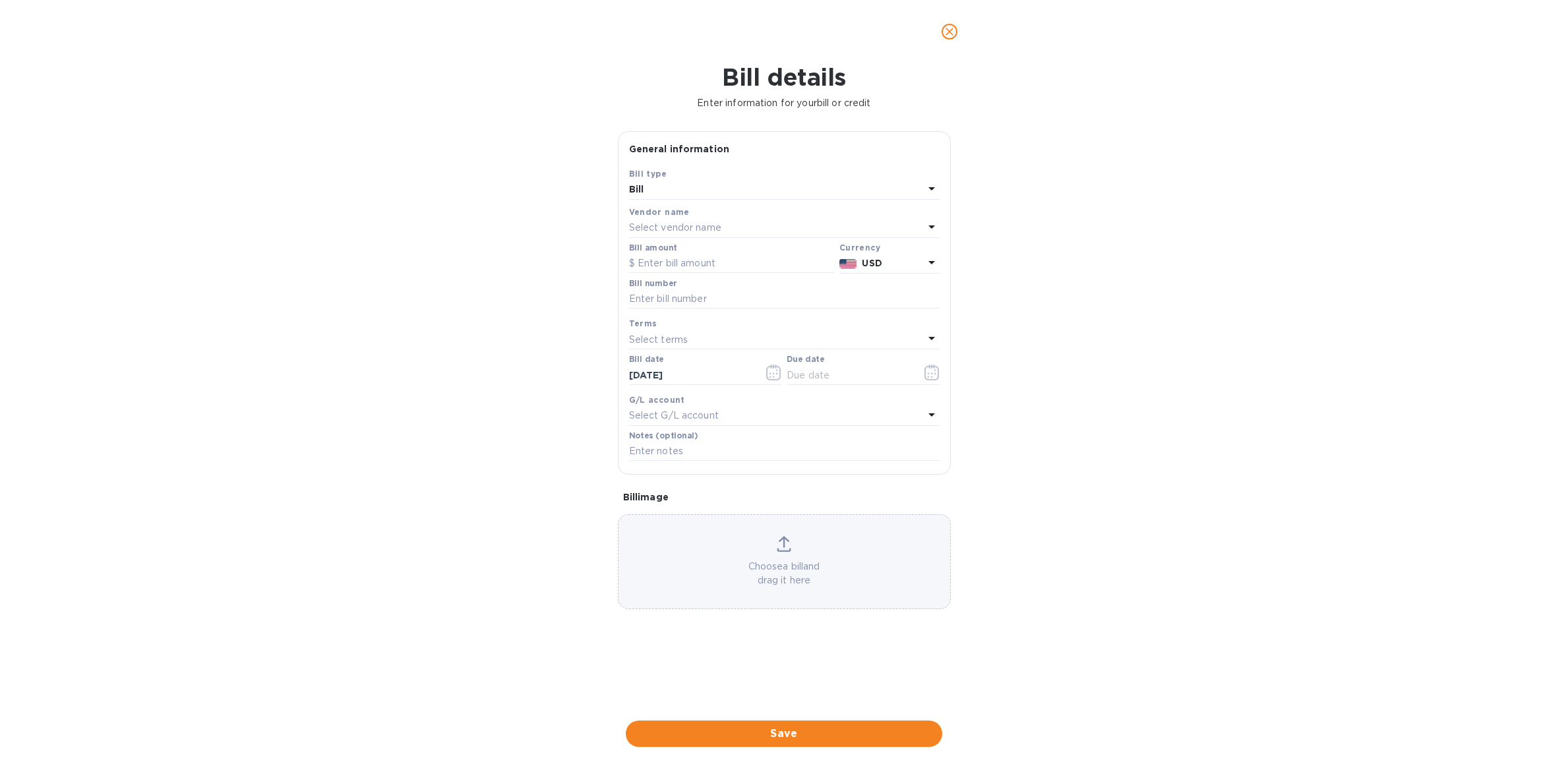
click at [728, 226] on div "Select vendor name" at bounding box center [776, 228] width 295 height 19
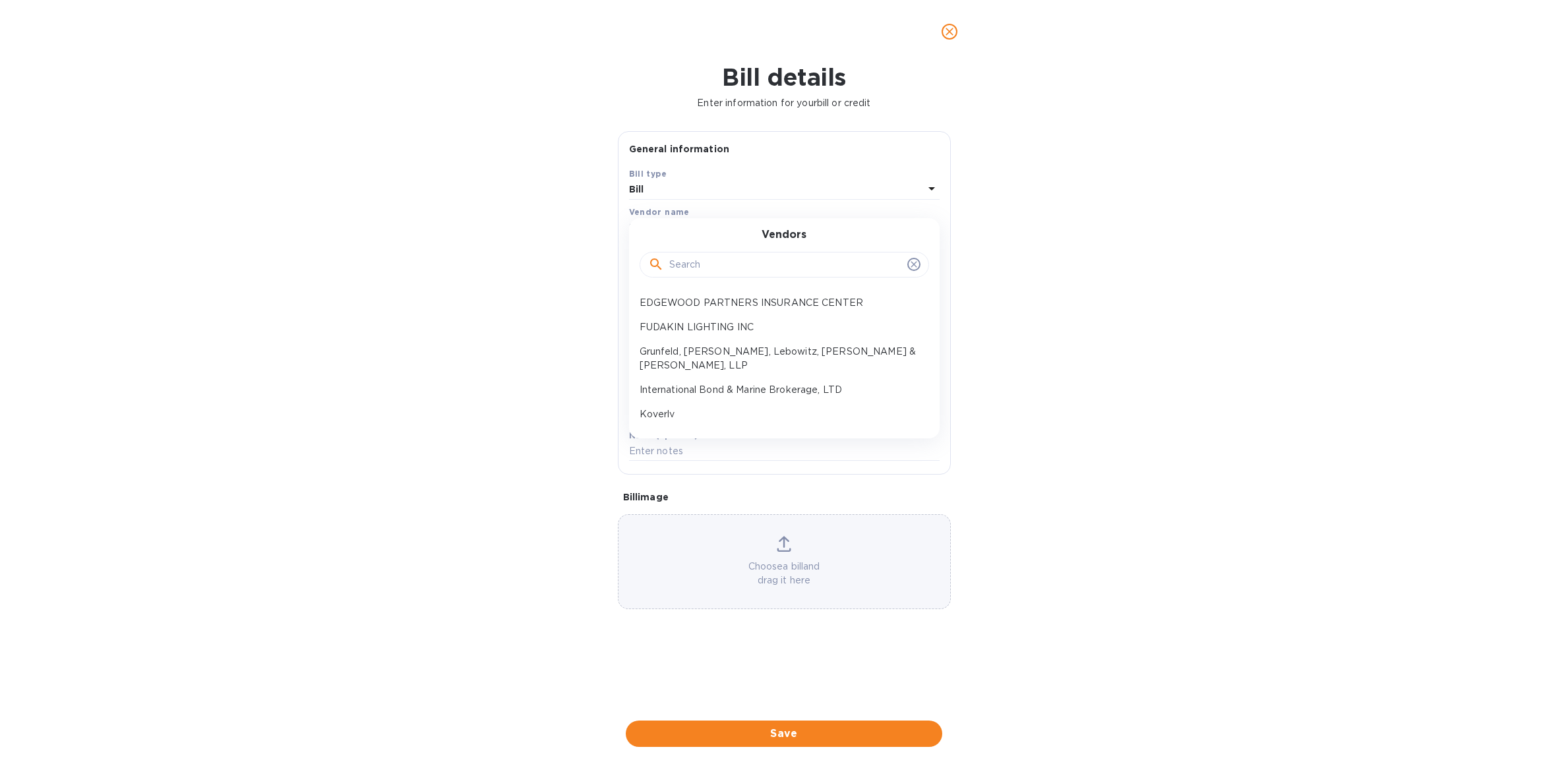
click at [728, 259] on input "text" at bounding box center [785, 265] width 233 height 20
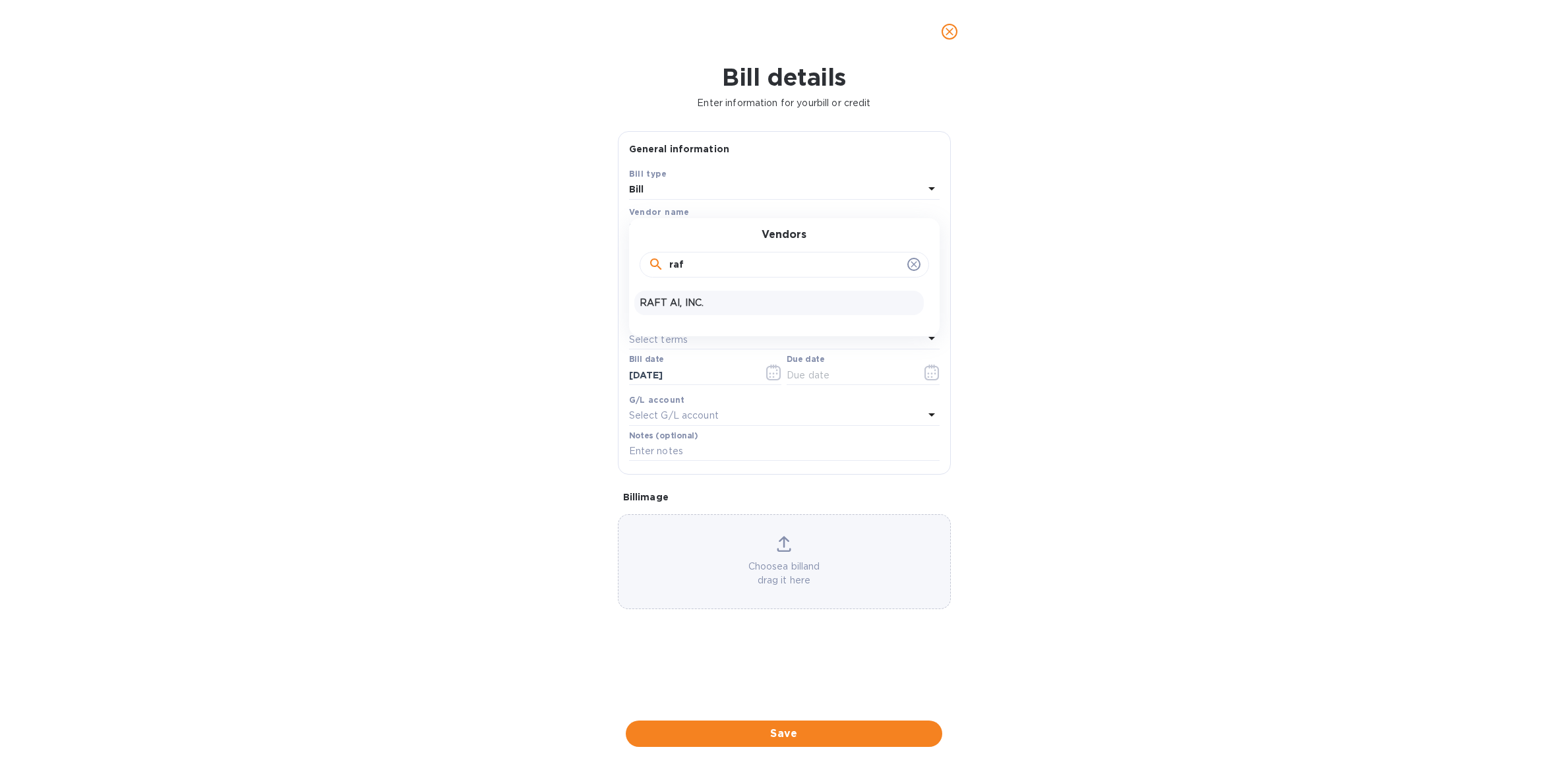
type input "raf"
click at [711, 301] on p "RAFT AI, INC." at bounding box center [779, 302] width 279 height 14
click at [701, 252] on div "Bill amount" at bounding box center [731, 258] width 205 height 31
click at [700, 265] on input "text" at bounding box center [731, 264] width 205 height 20
type input "600.00"
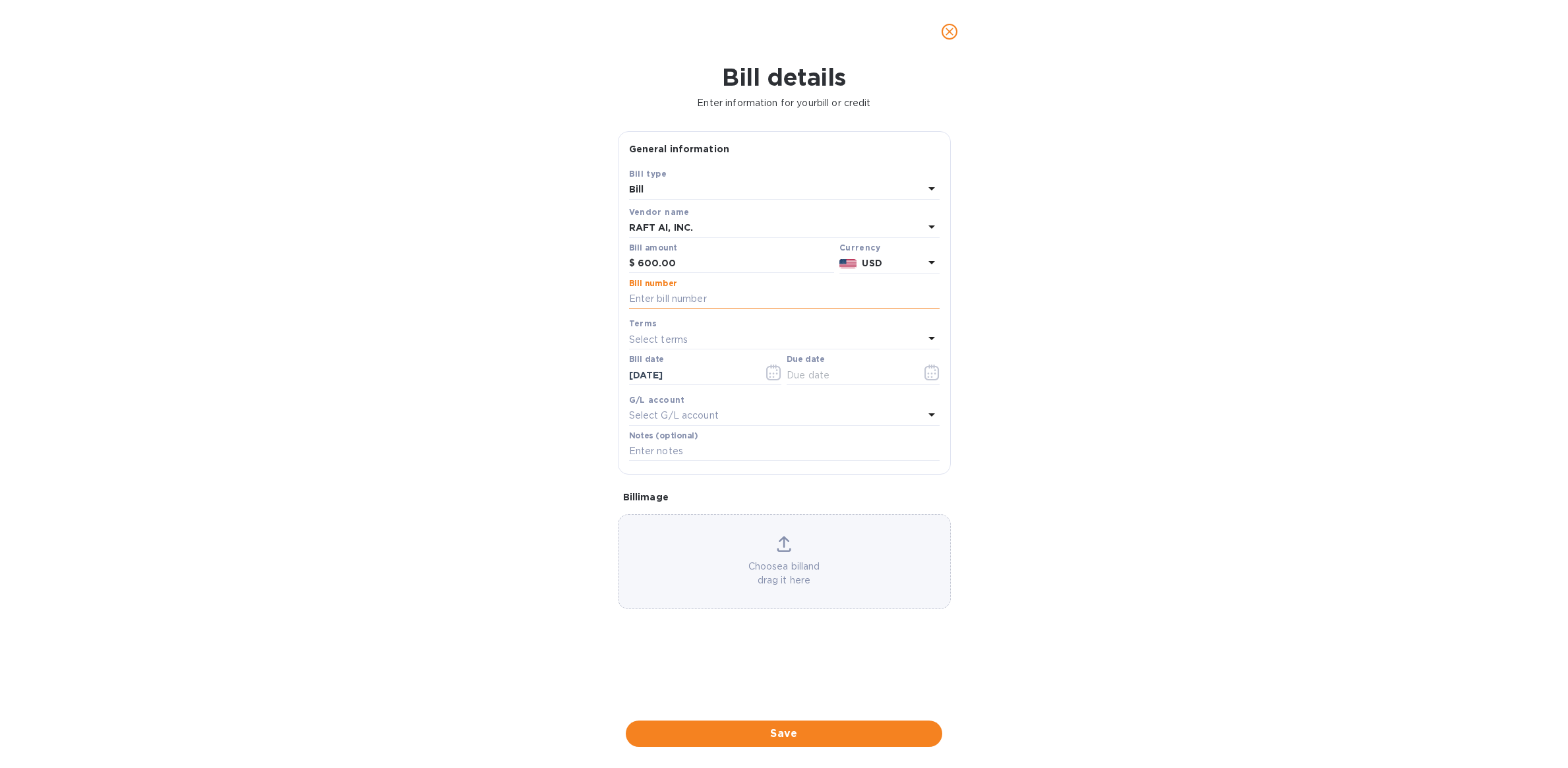
click at [701, 292] on input "text" at bounding box center [784, 299] width 310 height 20
type input "i"
type input "INV-2617"
click at [713, 340] on div "Select terms" at bounding box center [776, 339] width 295 height 19
click at [711, 421] on div "NET 30" at bounding box center [779, 415] width 290 height 24
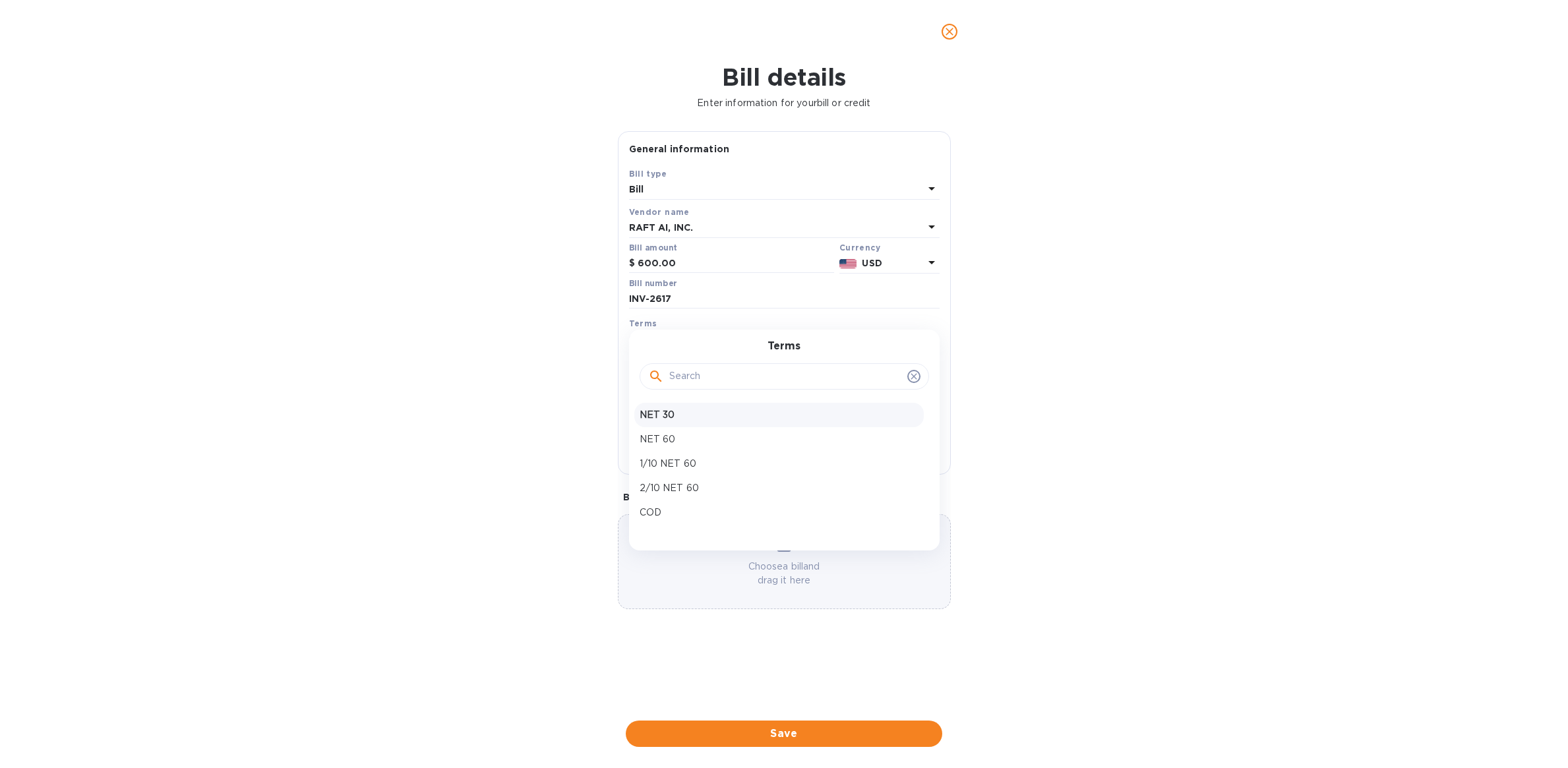
type input "[DATE]"
drag, startPoint x: 699, startPoint y: 379, endPoint x: 589, endPoint y: 371, distance: 110.3
click at [589, 371] on div "Bill details Enter information for your bill or credit General information Save…" at bounding box center [784, 416] width 1568 height 705
type input "[DATE]"
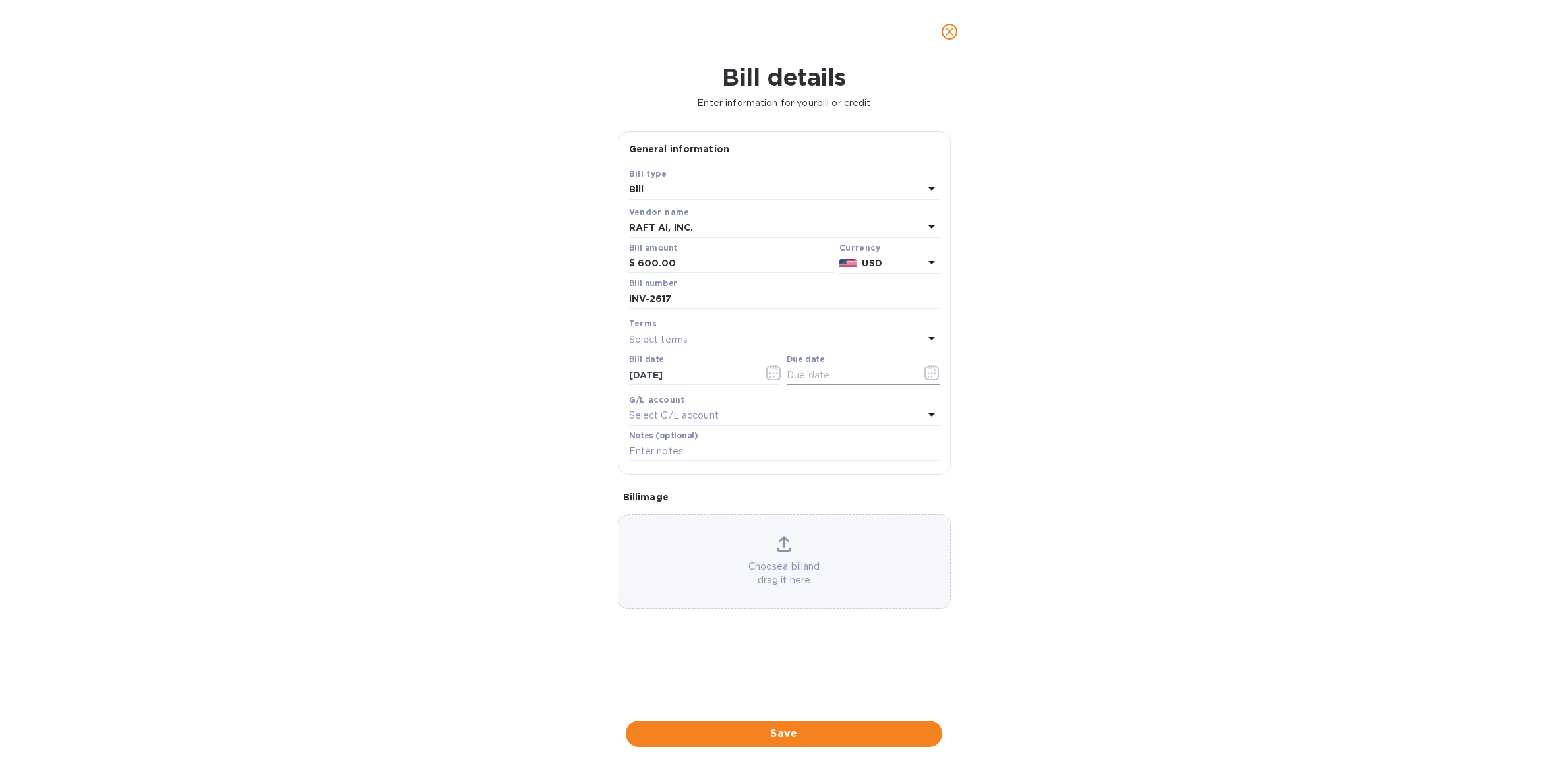
click at [828, 374] on input "text" at bounding box center [849, 375] width 125 height 20
type input "[DATE]"
click at [808, 546] on div "Choose a bill and drag it here" at bounding box center [784, 562] width 332 height 51
click at [833, 737] on span "Save" at bounding box center [784, 734] width 295 height 16
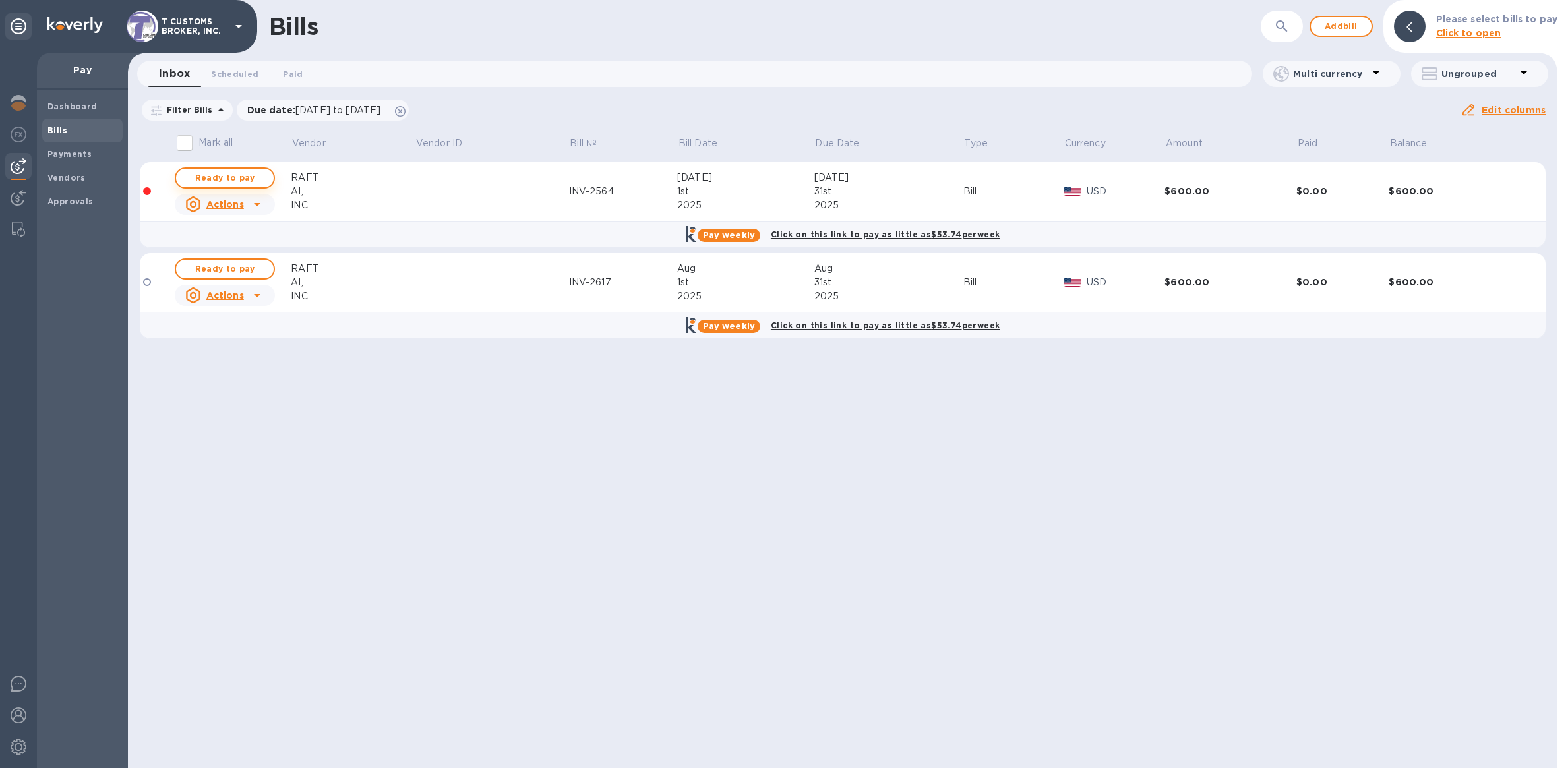
click at [240, 175] on span "Ready to pay" at bounding box center [225, 178] width 76 height 16
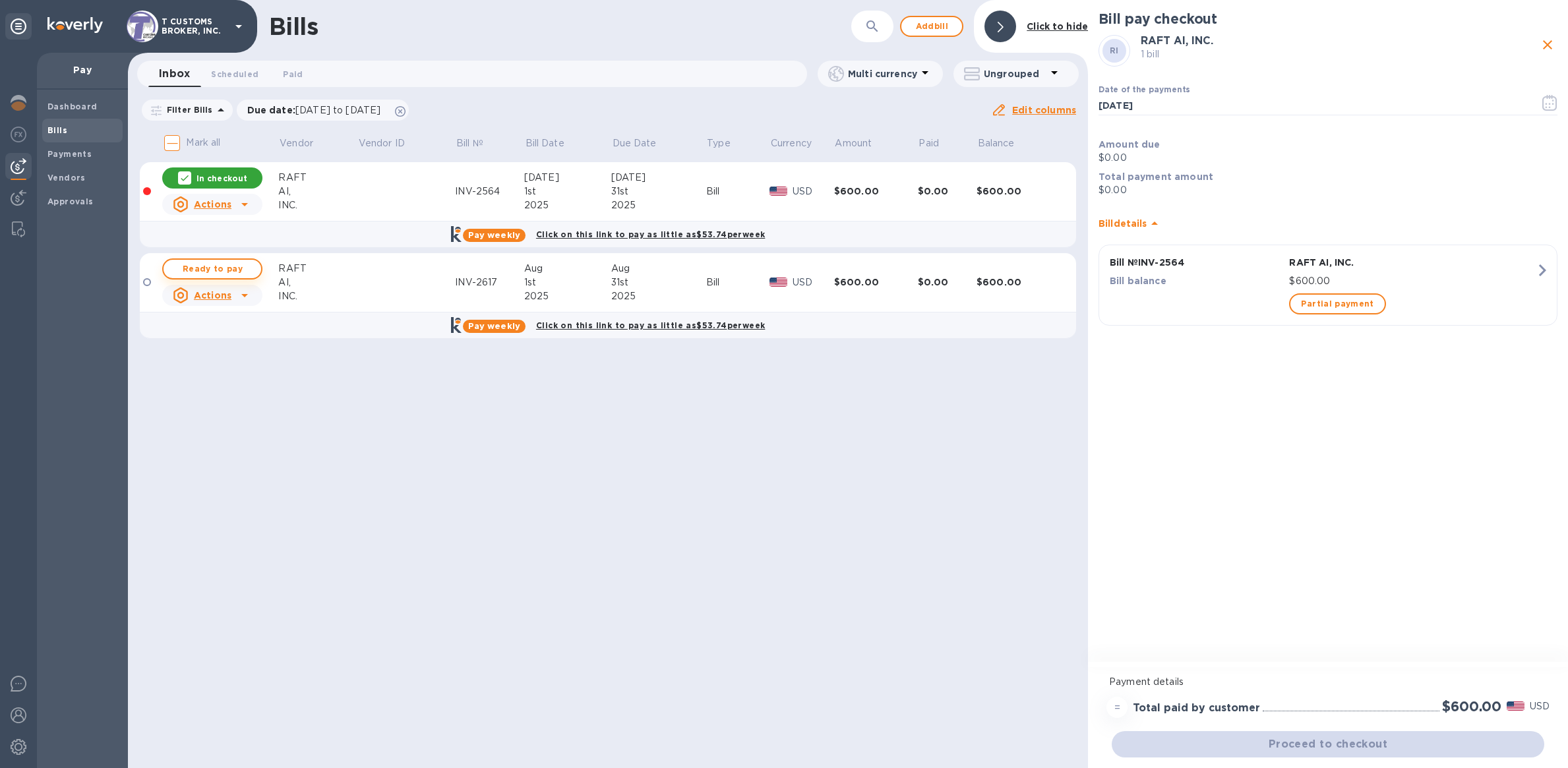
click at [237, 264] on span "Ready to pay" at bounding box center [212, 269] width 76 height 16
checkbox input "true"
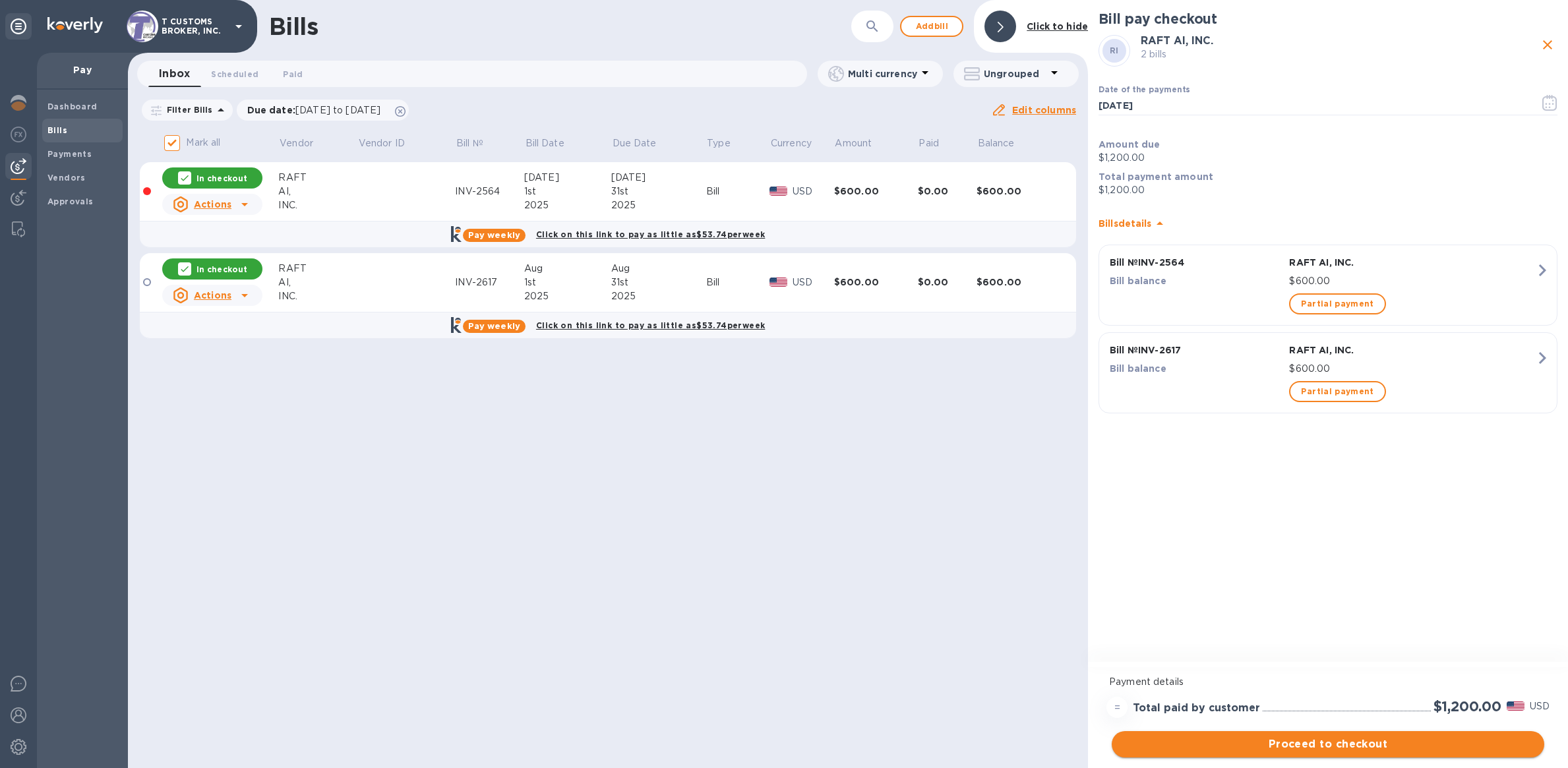
click at [1426, 741] on span "Proceed to checkout" at bounding box center [1328, 744] width 412 height 16
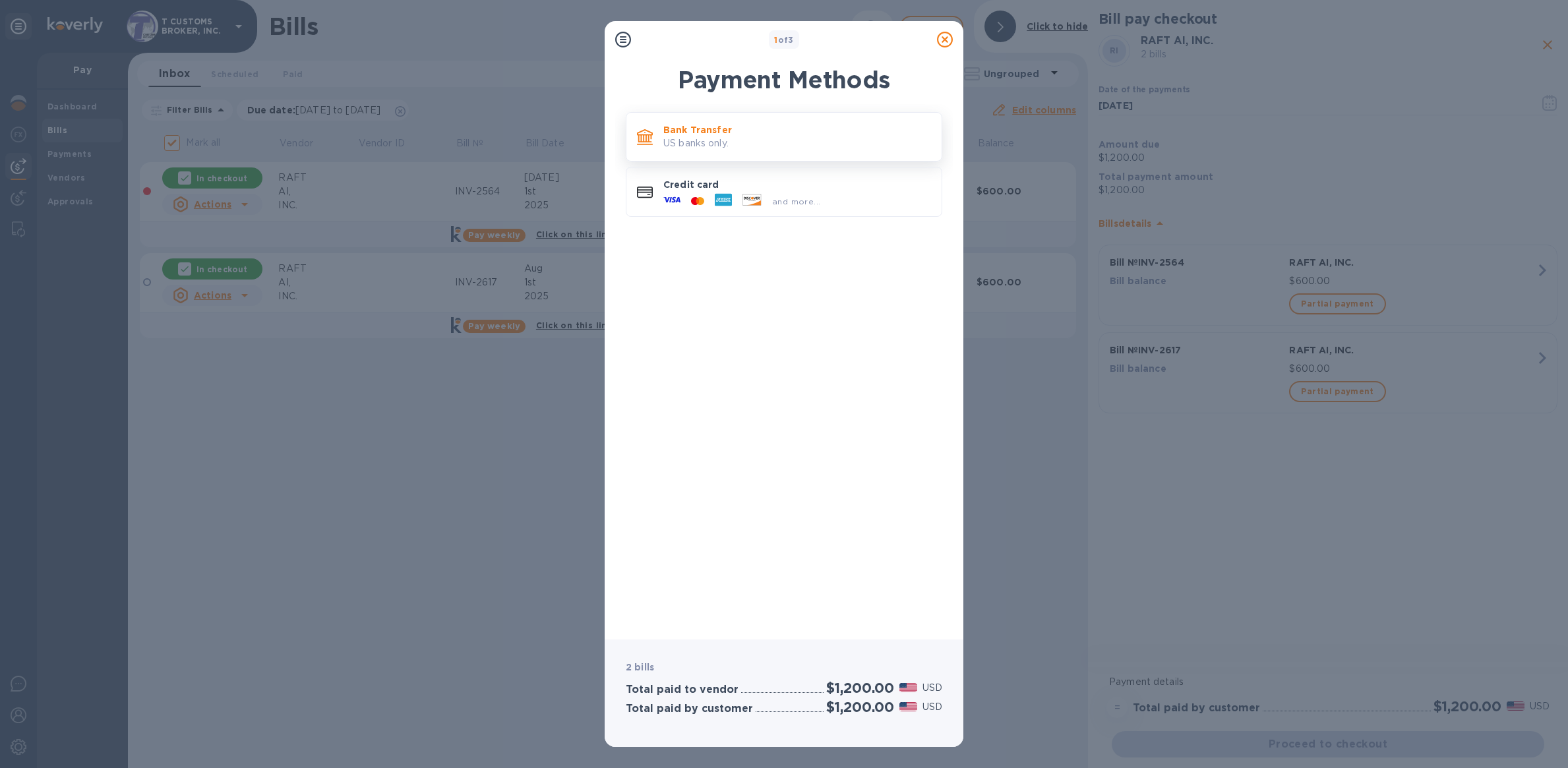
click at [728, 135] on p "Bank Transfer" at bounding box center [797, 130] width 268 height 13
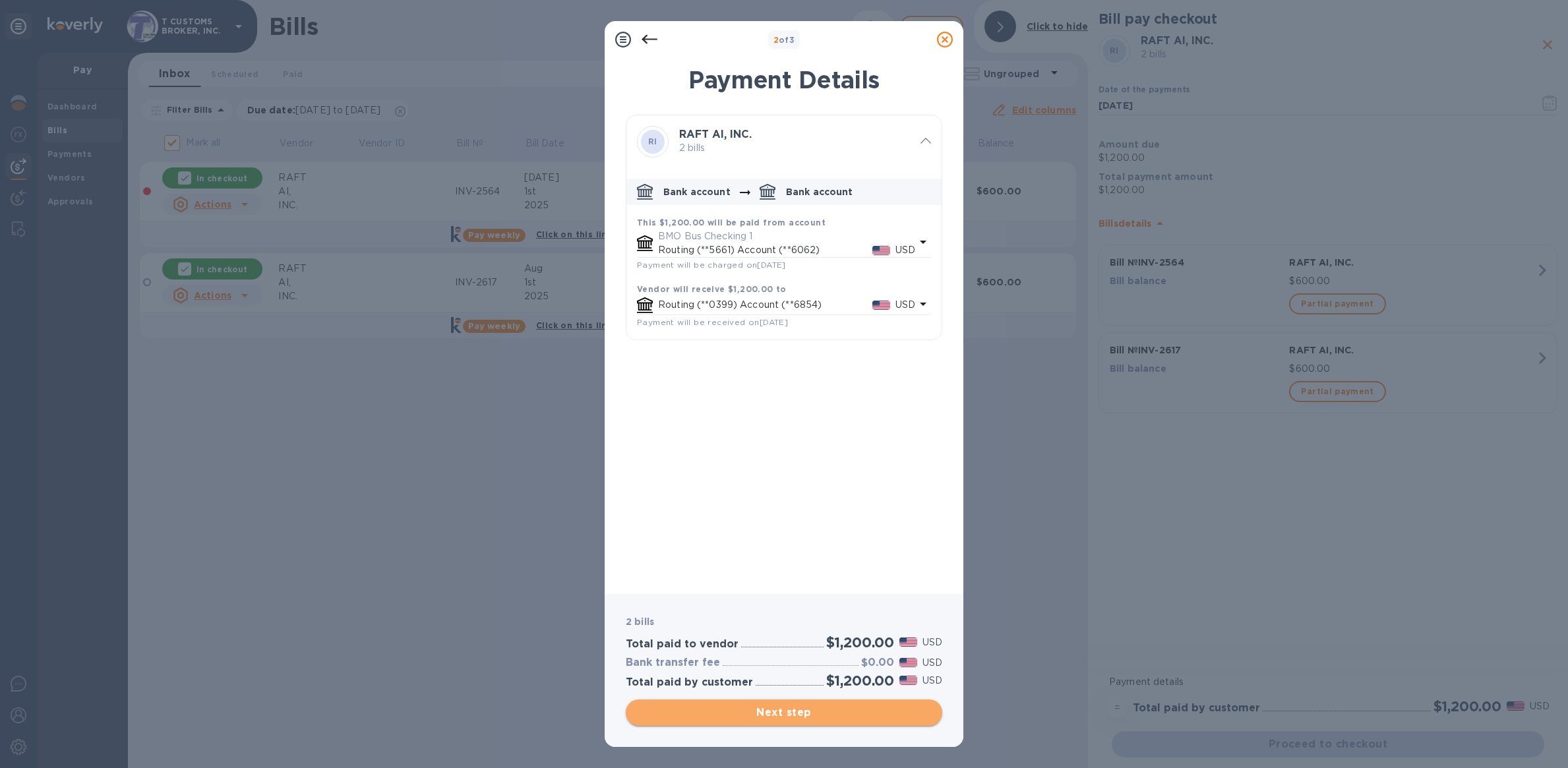
click at [780, 712] on span "Next step" at bounding box center [784, 712] width 295 height 16
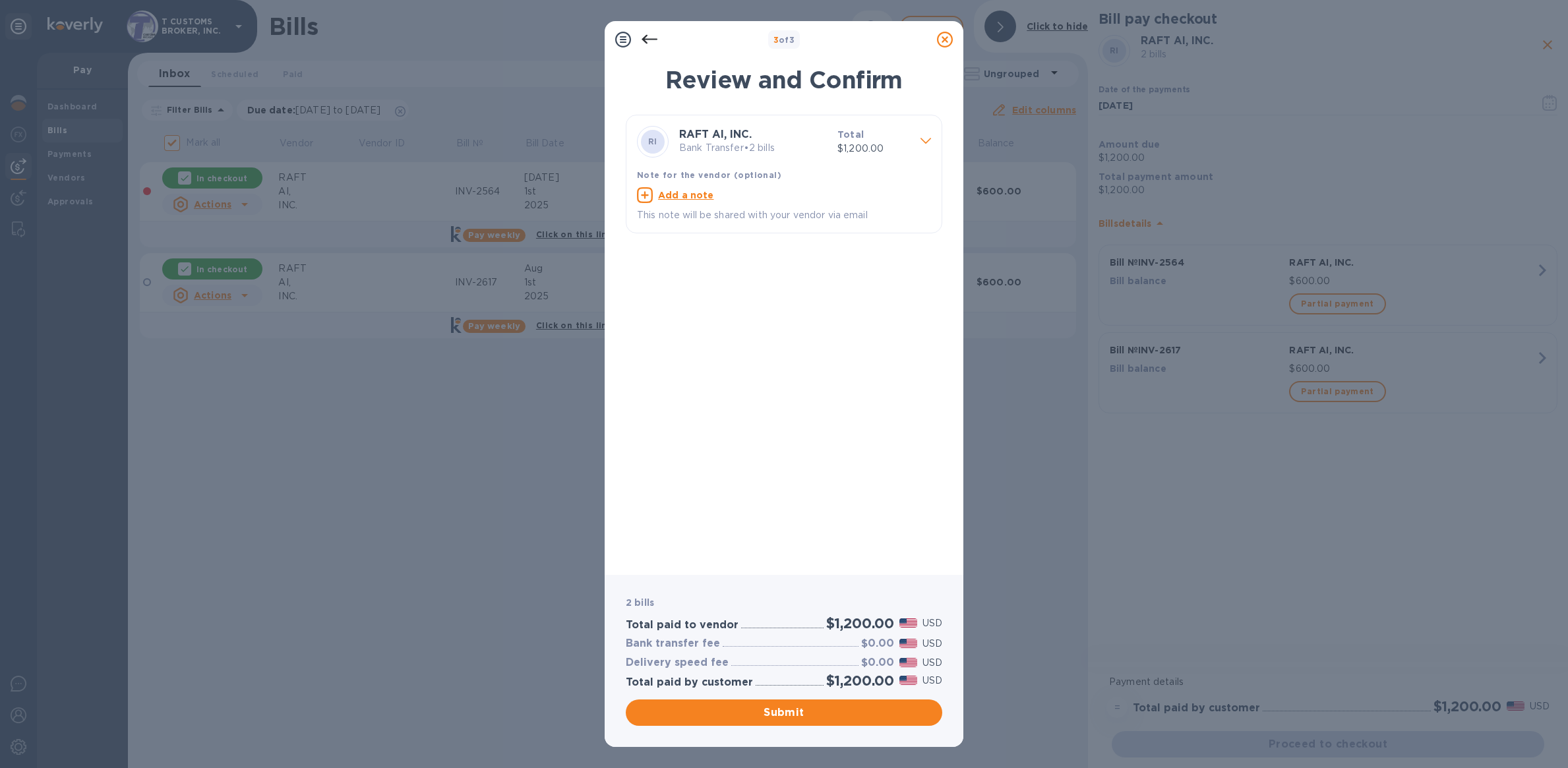
click at [687, 200] on u "Add a note" at bounding box center [686, 195] width 56 height 11
click at [688, 198] on textarea at bounding box center [773, 197] width 273 height 11
type textarea "INV-2564 AND INV-2617"
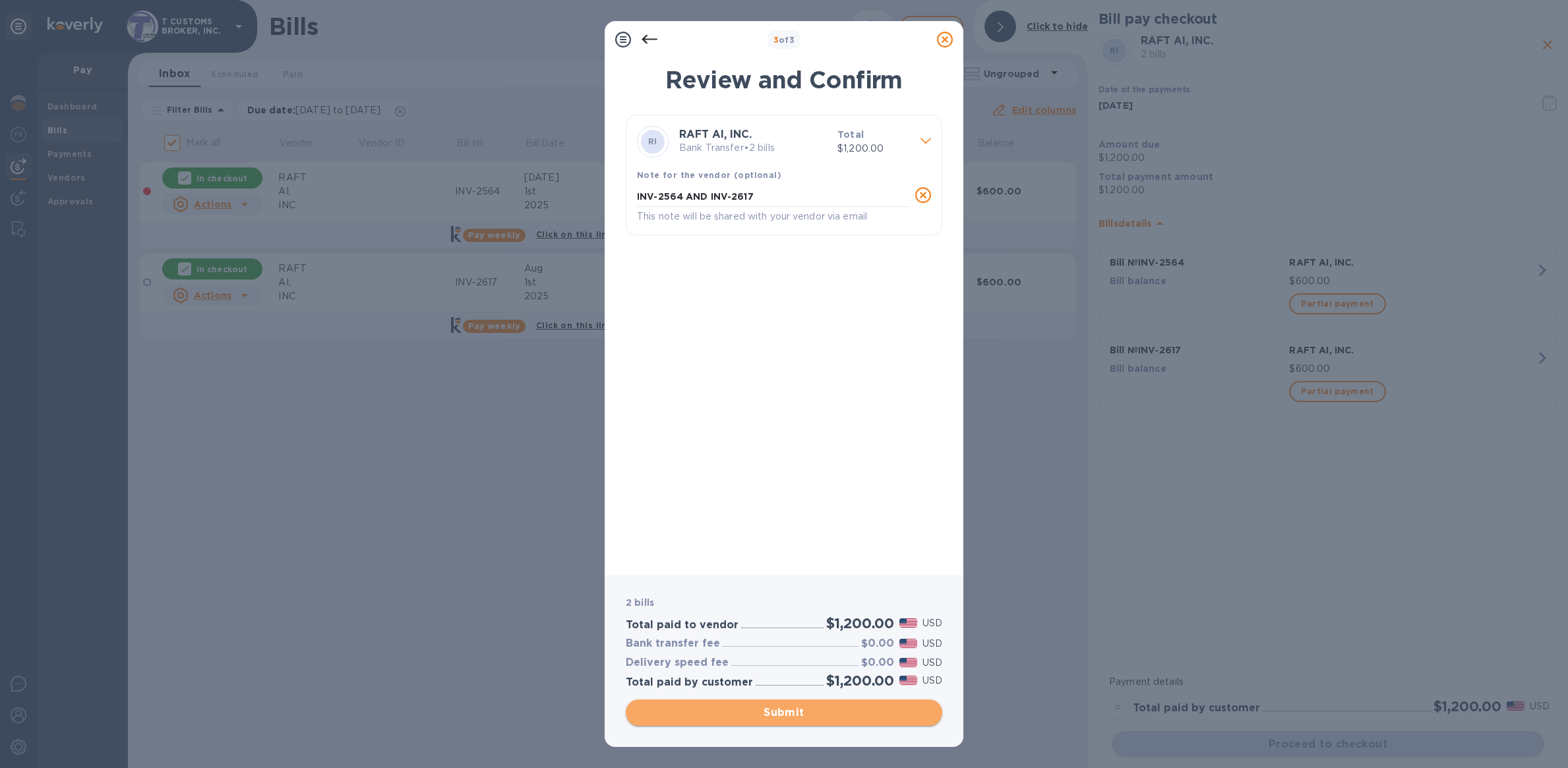
click at [806, 710] on span "Submit" at bounding box center [784, 712] width 295 height 16
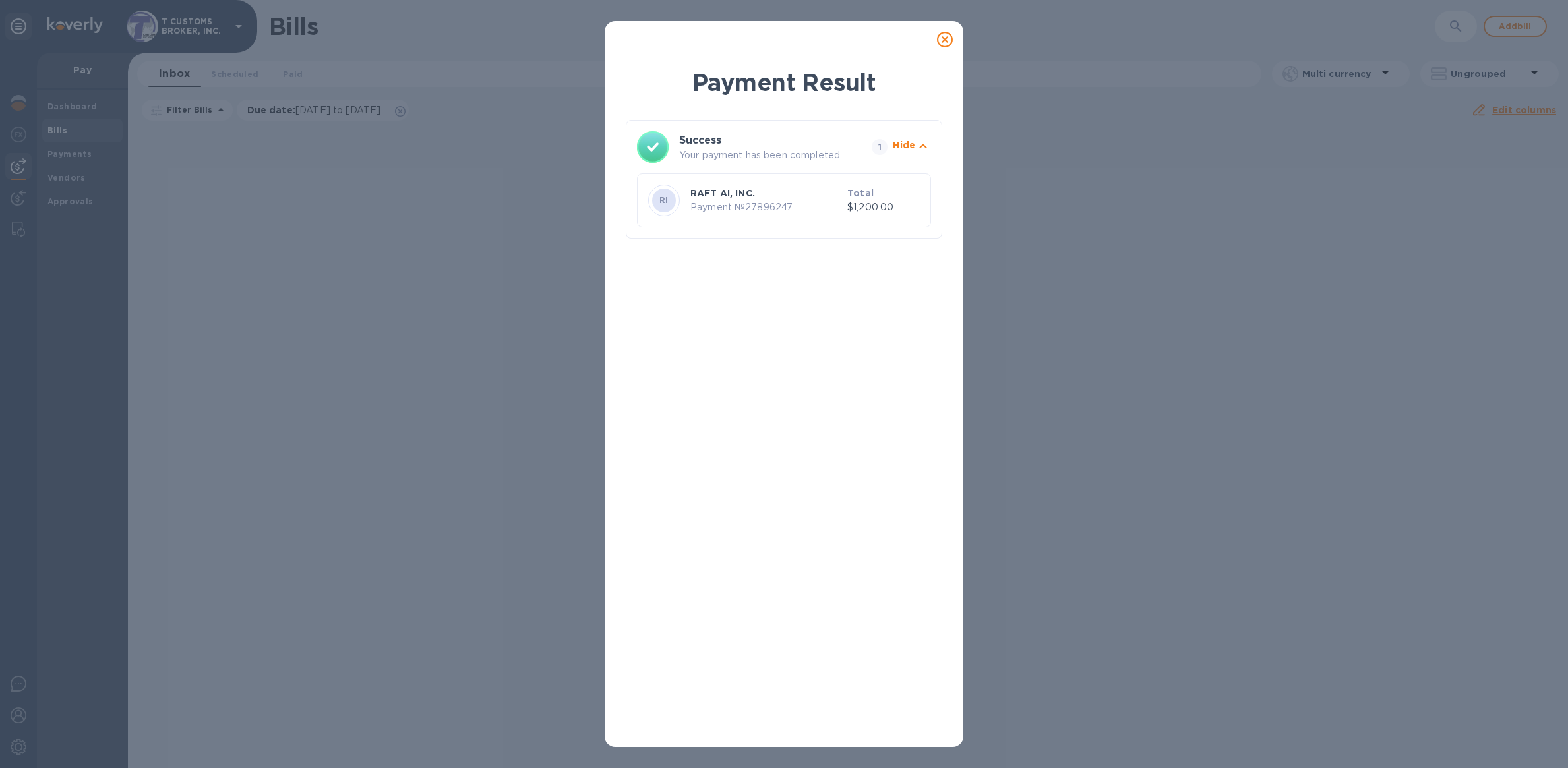
click at [946, 39] on icon at bounding box center [945, 39] width 16 height 16
